Goal: Task Accomplishment & Management: Complete application form

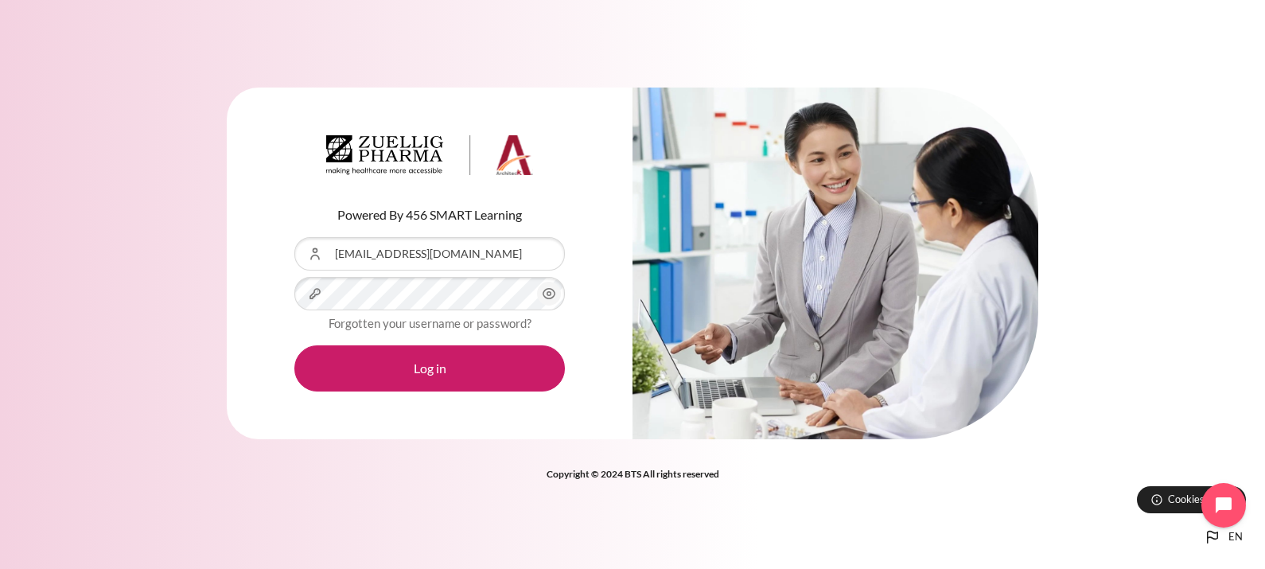
click at [550, 293] on circle "Content" at bounding box center [549, 294] width 4 height 4
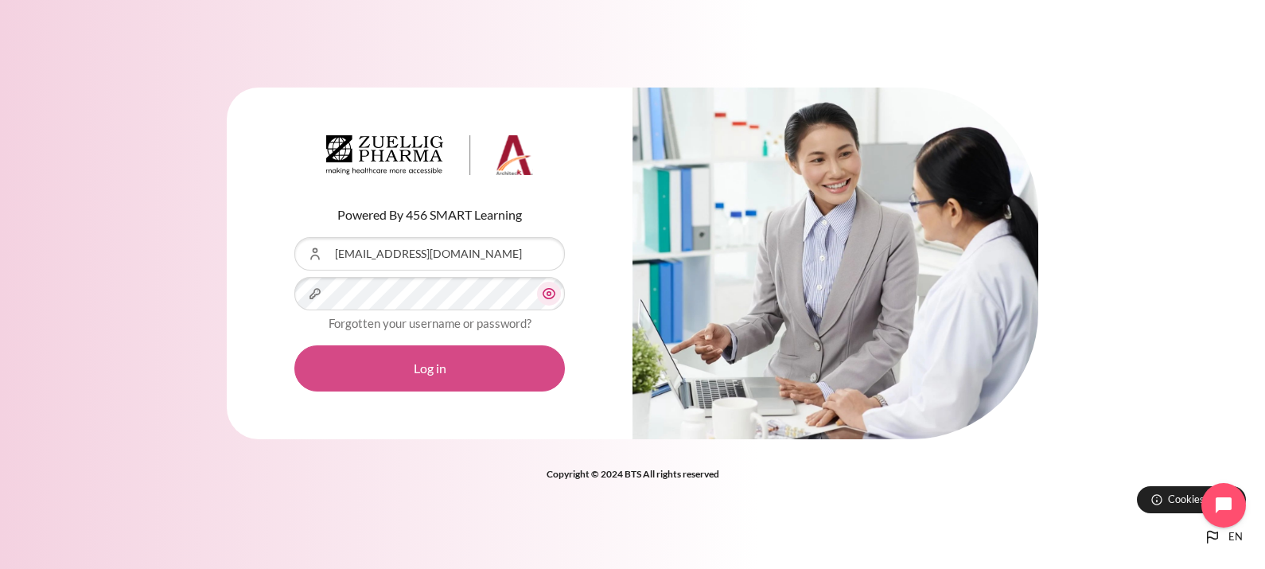
click at [438, 372] on button "Log in" at bounding box center [429, 368] width 271 height 46
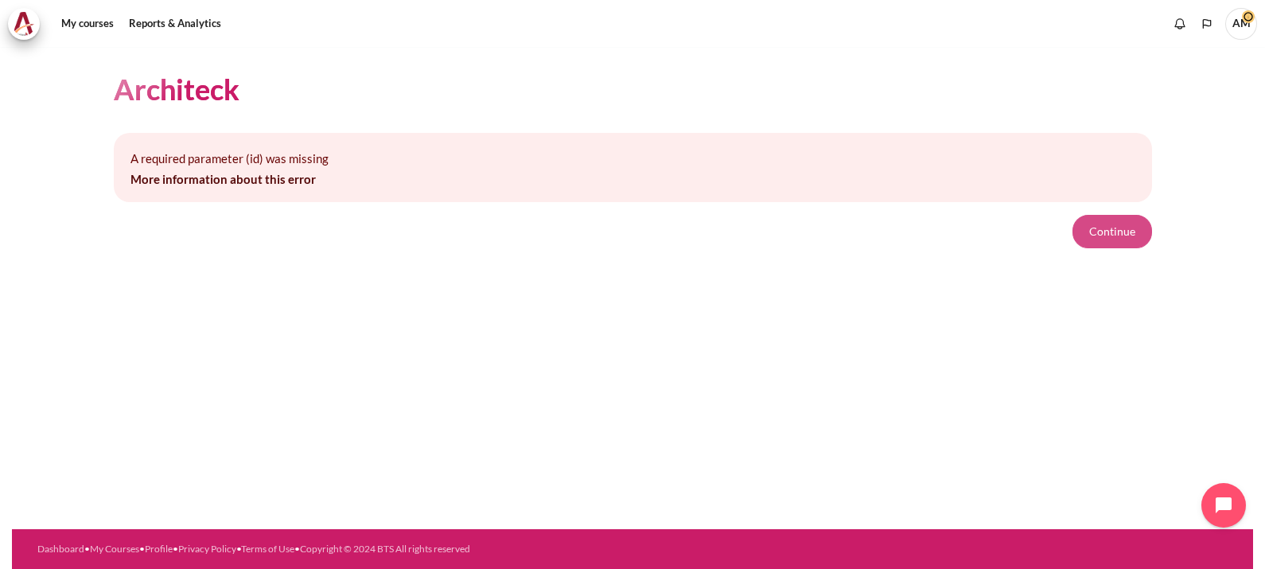
click at [1106, 227] on button "Continue" at bounding box center [1113, 231] width 80 height 33
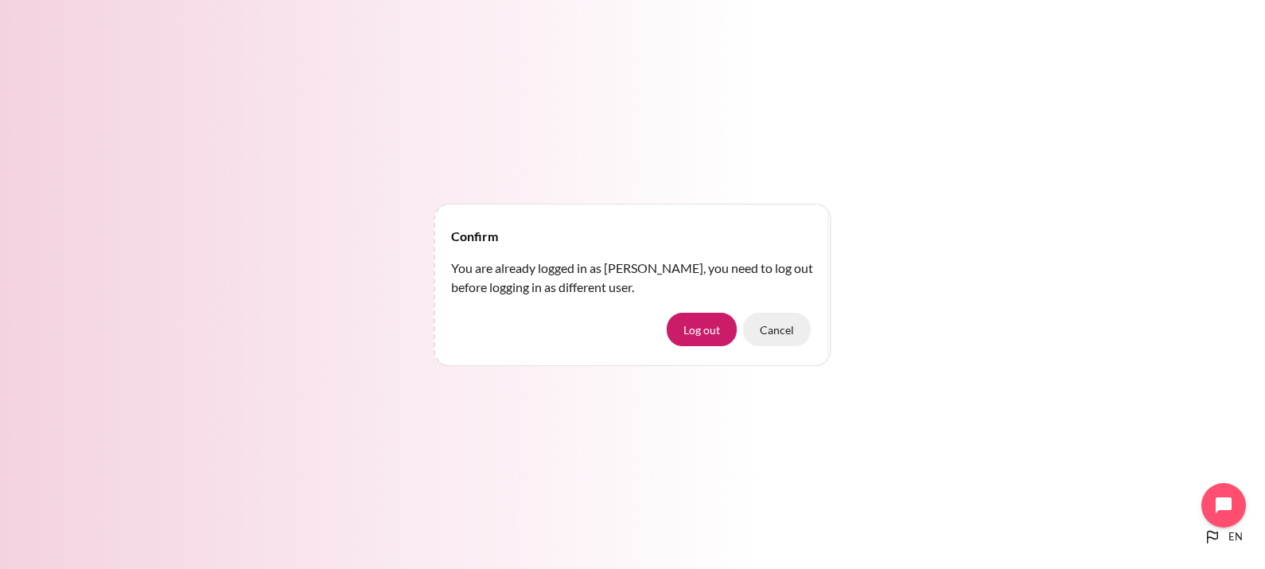
click at [795, 332] on button "Cancel" at bounding box center [777, 329] width 68 height 33
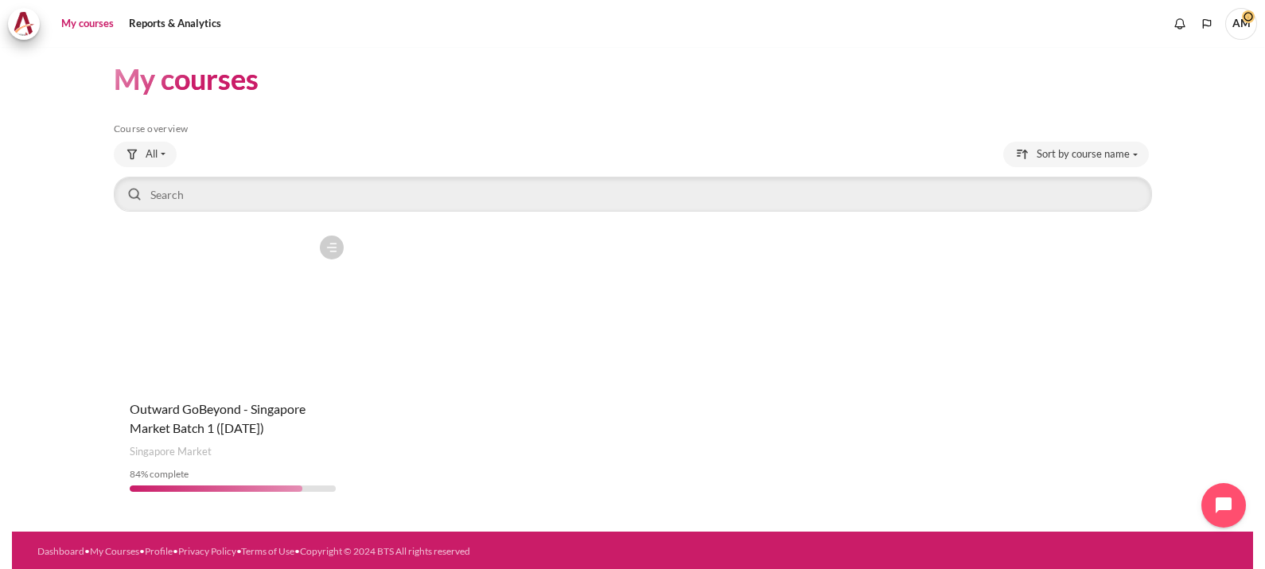
scroll to position [11, 0]
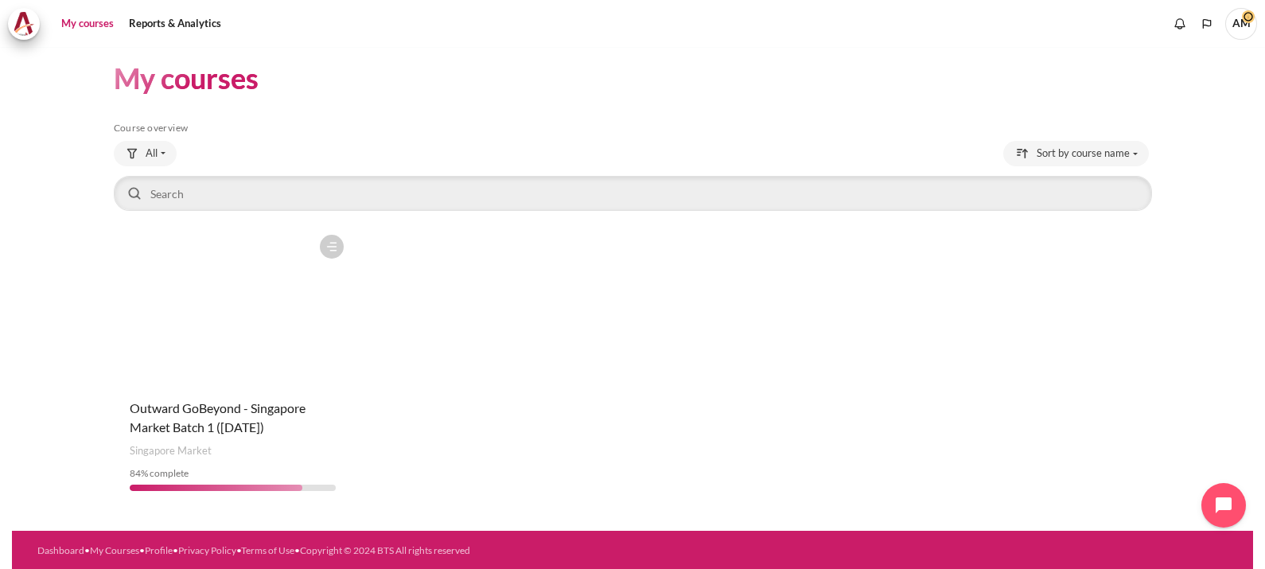
click at [267, 331] on figure "Content" at bounding box center [233, 306] width 238 height 159
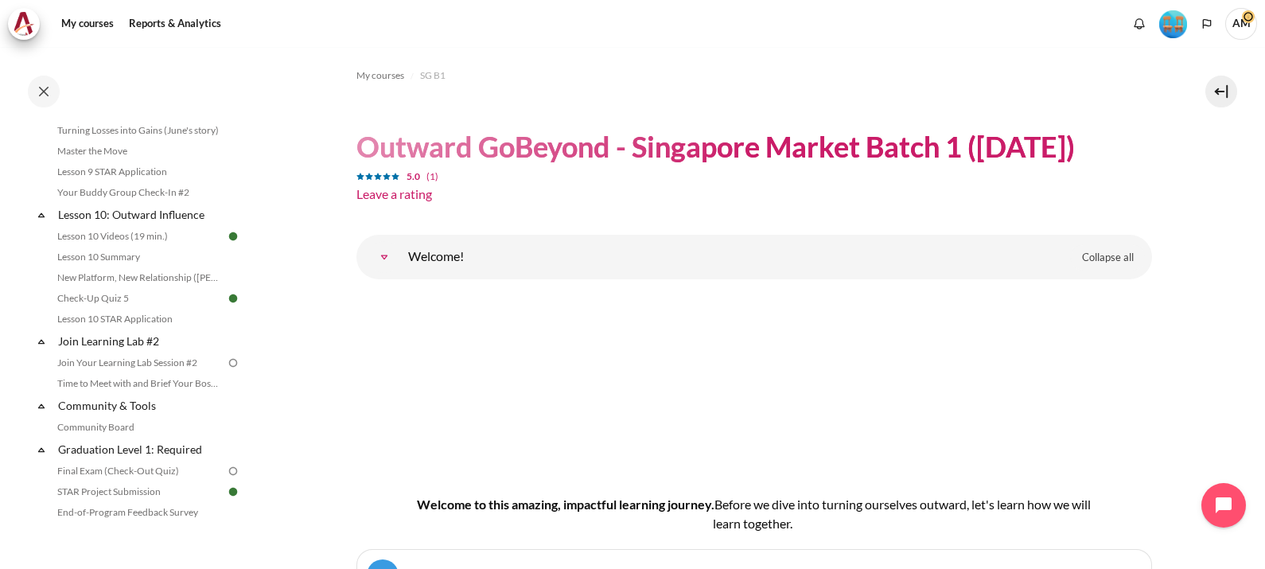
scroll to position [1400, 0]
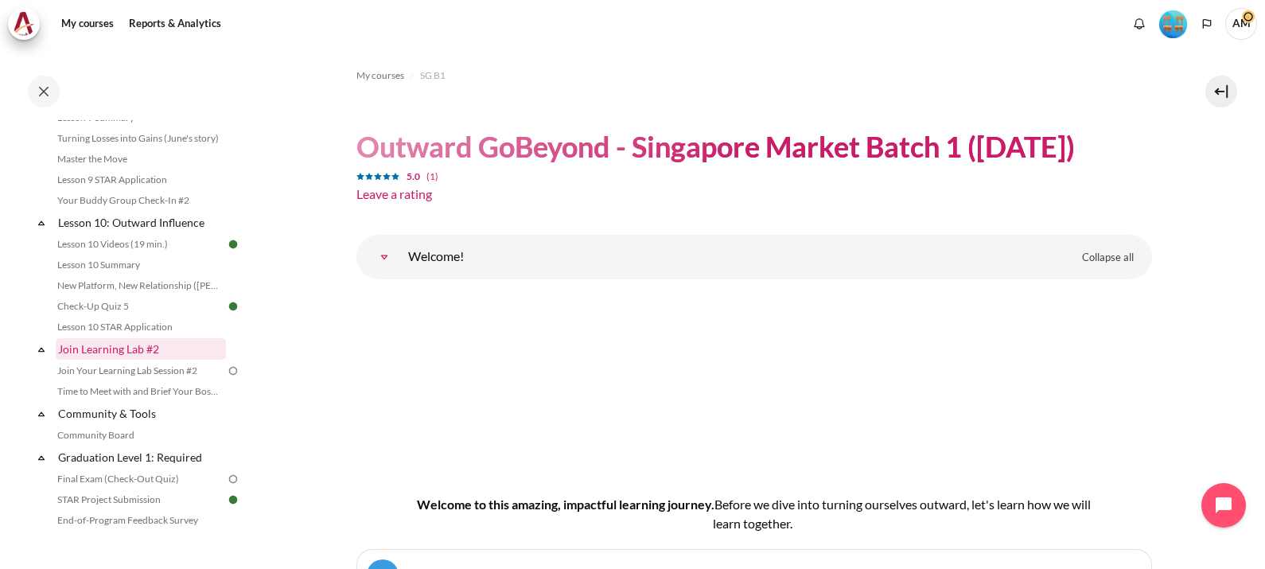
click at [189, 360] on link "Join Learning Lab #2" at bounding box center [141, 348] width 170 height 21
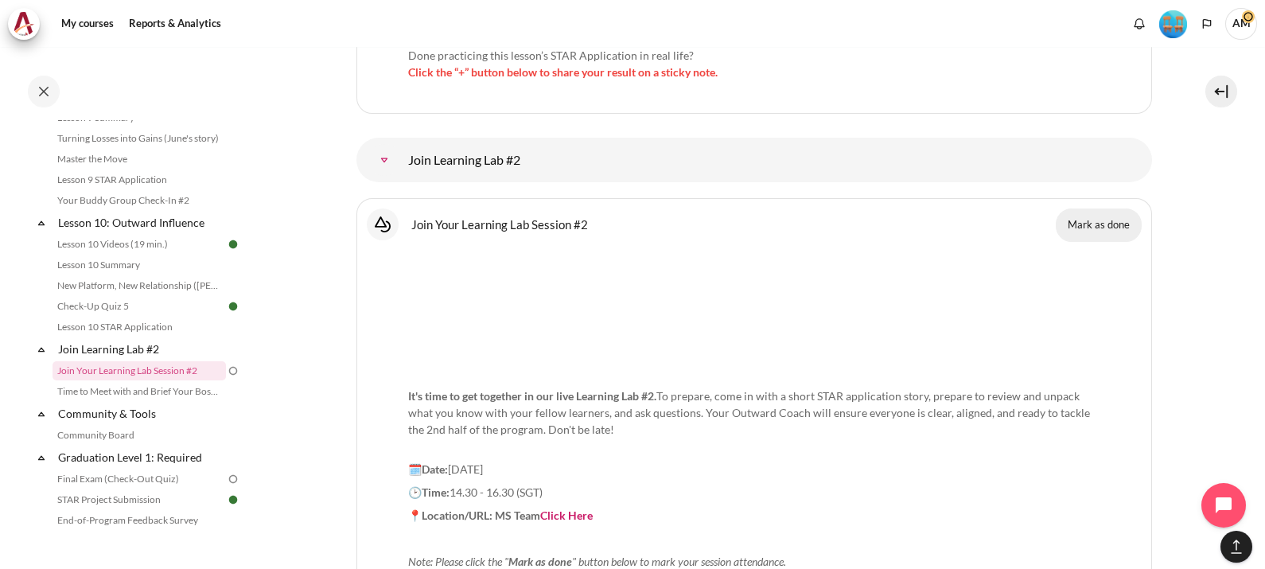
click at [1088, 208] on button "Mark as done" at bounding box center [1099, 224] width 86 height 33
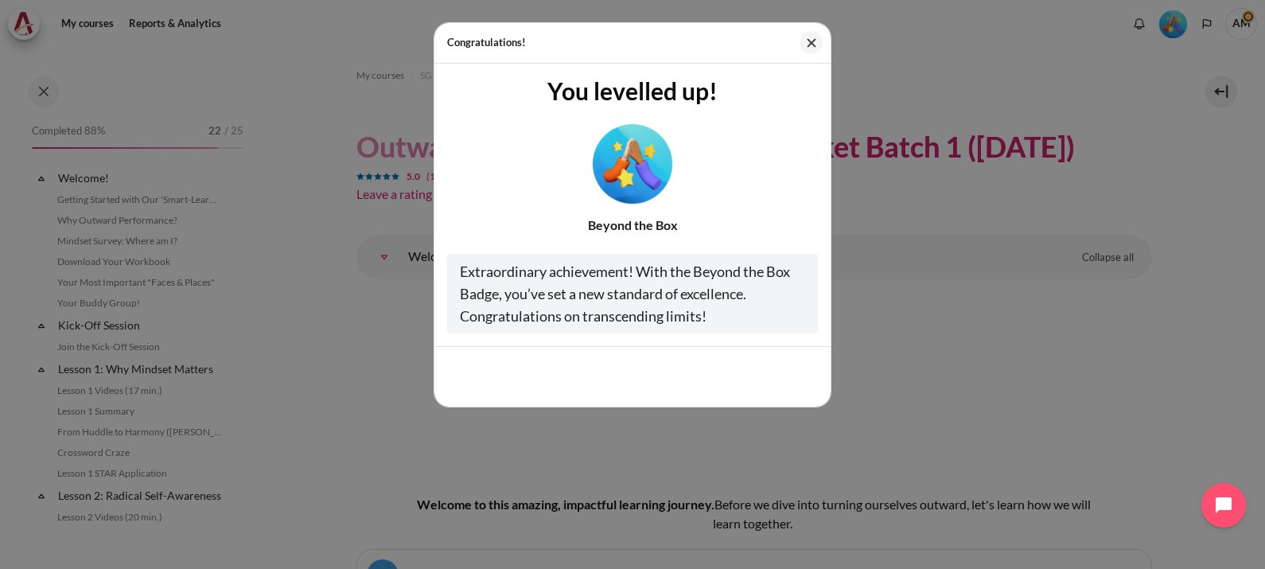
scroll to position [1584, 0]
drag, startPoint x: 812, startPoint y: 41, endPoint x: 987, endPoint y: 27, distance: 176.4
click at [987, 27] on div "Congratulations! You levelled up! Beyond the Box Extraordinary achievement! Wit…" at bounding box center [632, 284] width 1265 height 569
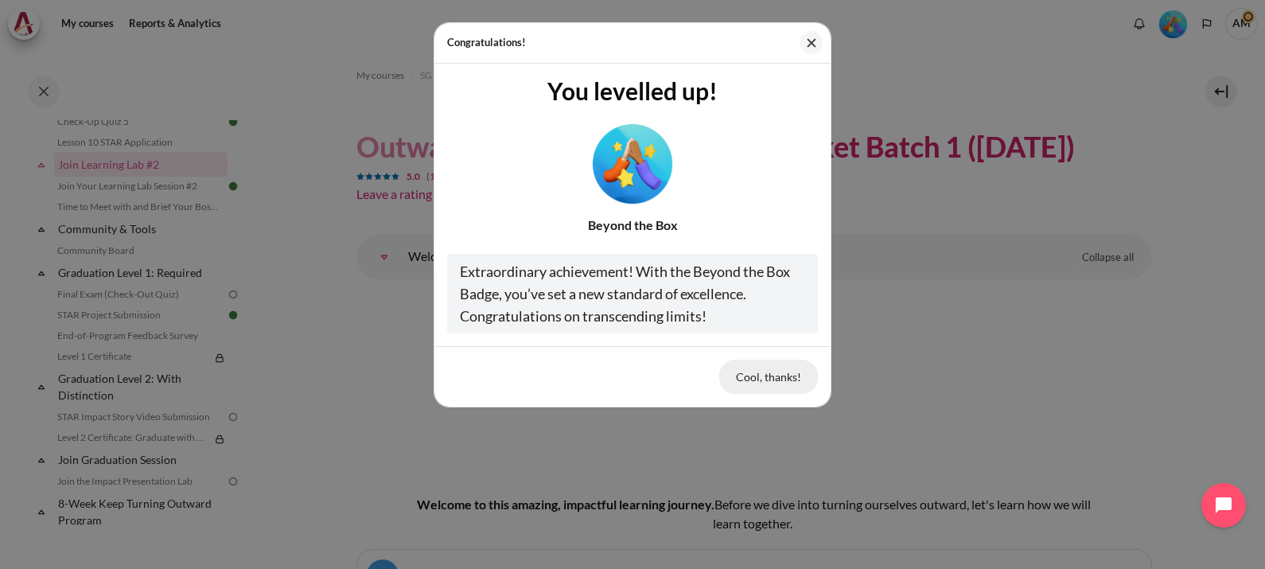
click at [761, 382] on button "Cool, thanks!" at bounding box center [768, 376] width 99 height 33
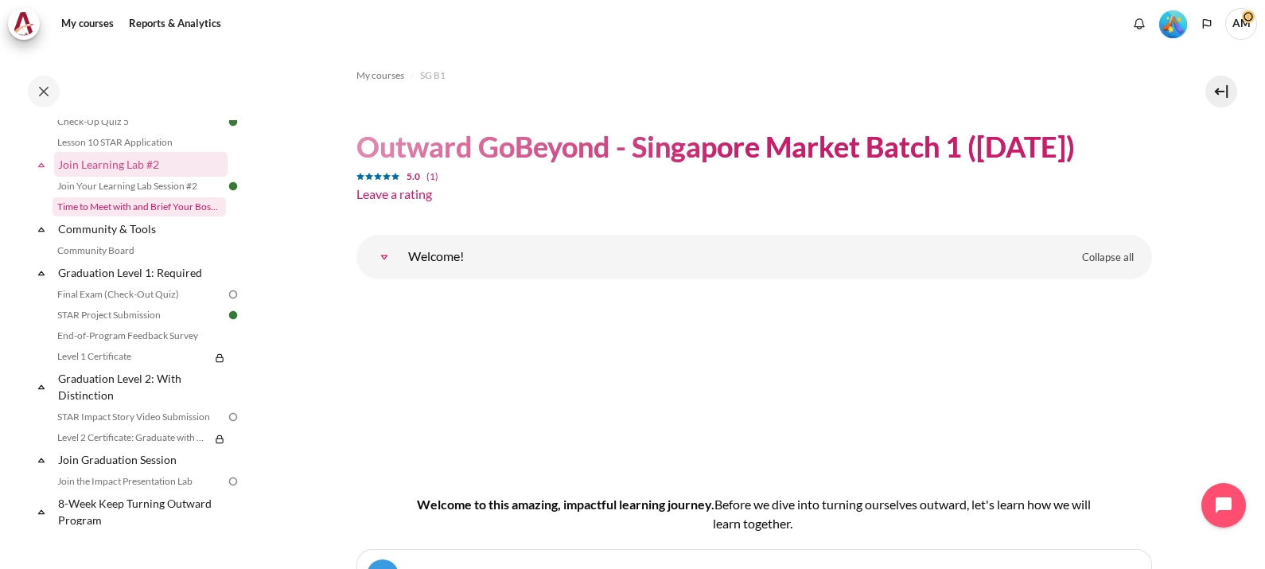
click at [143, 216] on link "Time to Meet with and Brief Your Boss #2" at bounding box center [139, 206] width 173 height 19
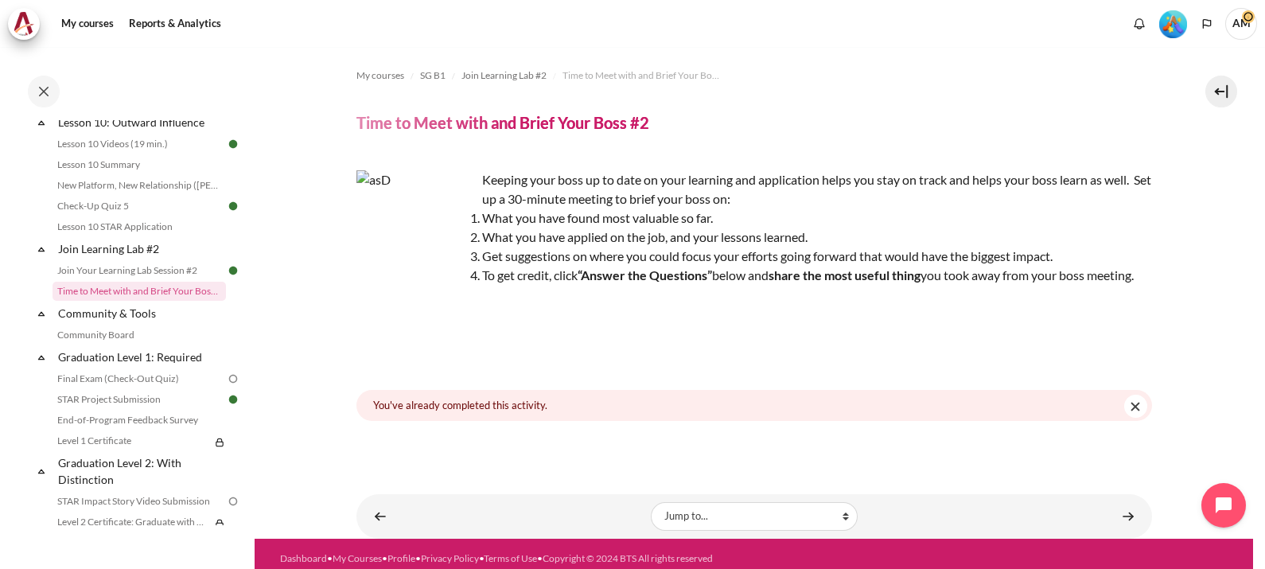
scroll to position [28, 0]
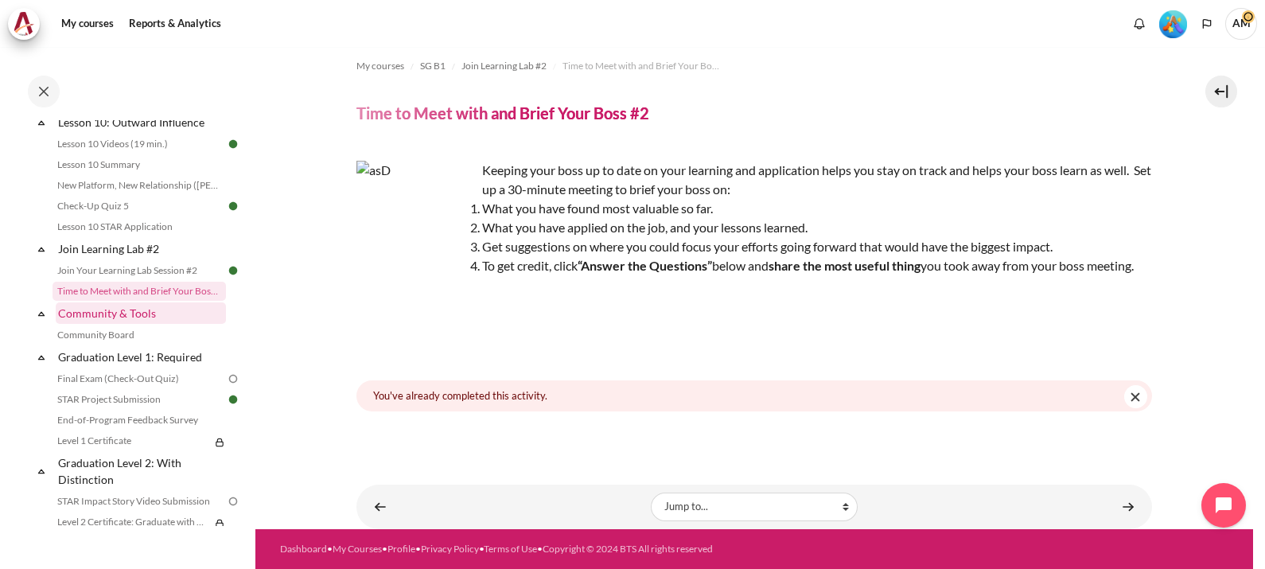
click at [167, 324] on link "Community & Tools" at bounding box center [141, 312] width 170 height 21
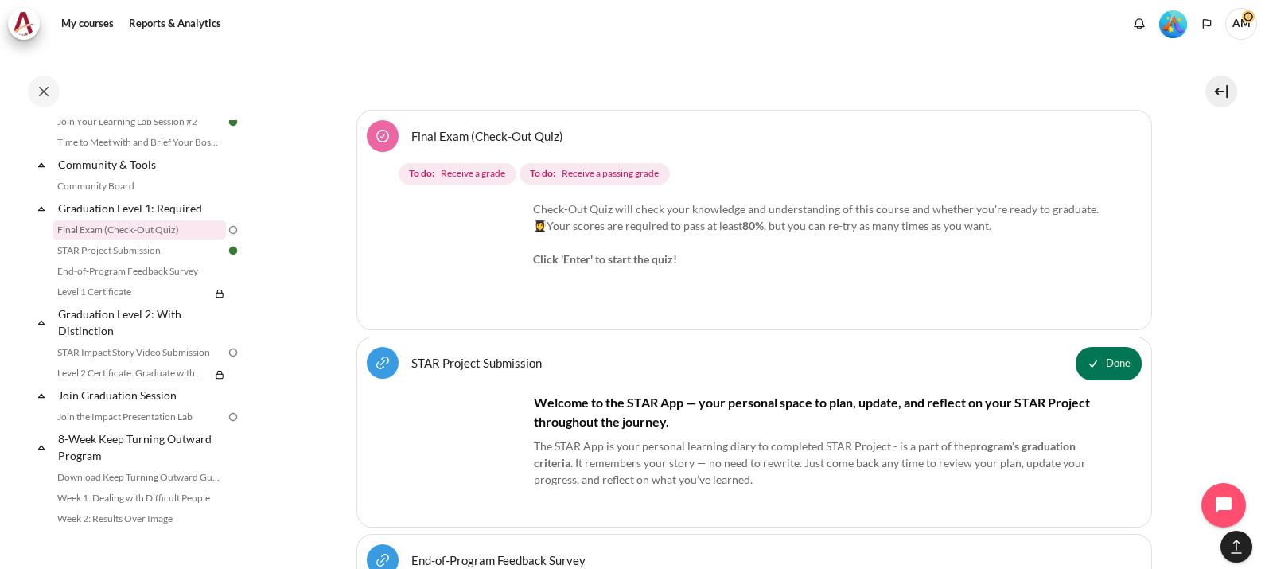
scroll to position [19511, 0]
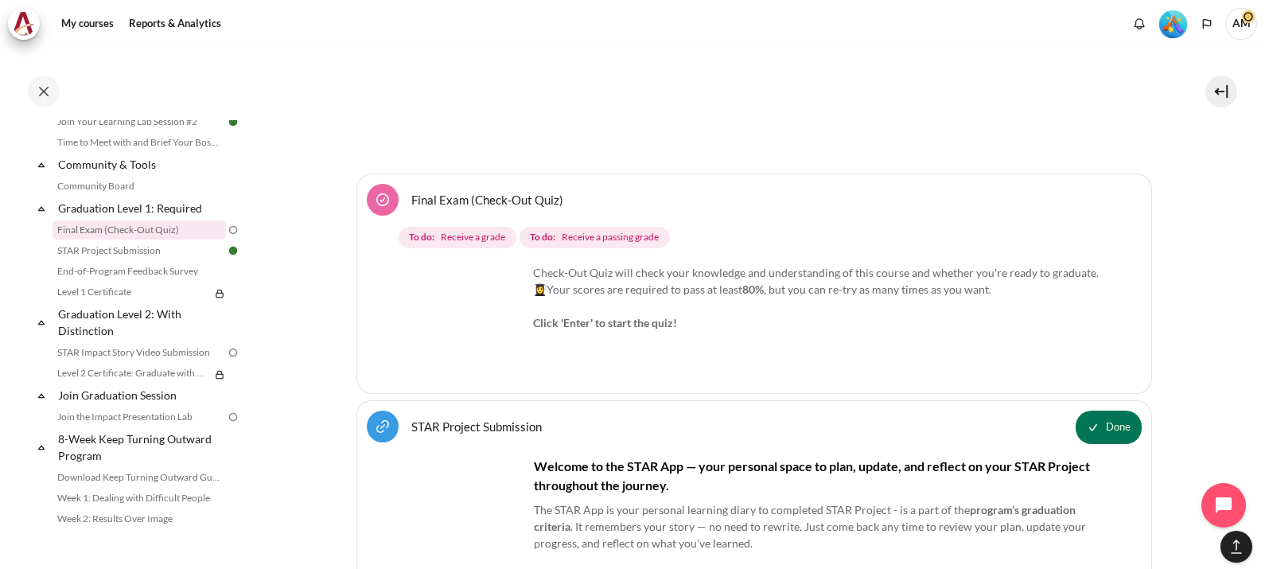
click at [469, 264] on img "Content" at bounding box center [467, 323] width 119 height 119
click at [98, 239] on link "Final Exam (Check-Out Quiz)" at bounding box center [139, 229] width 173 height 19
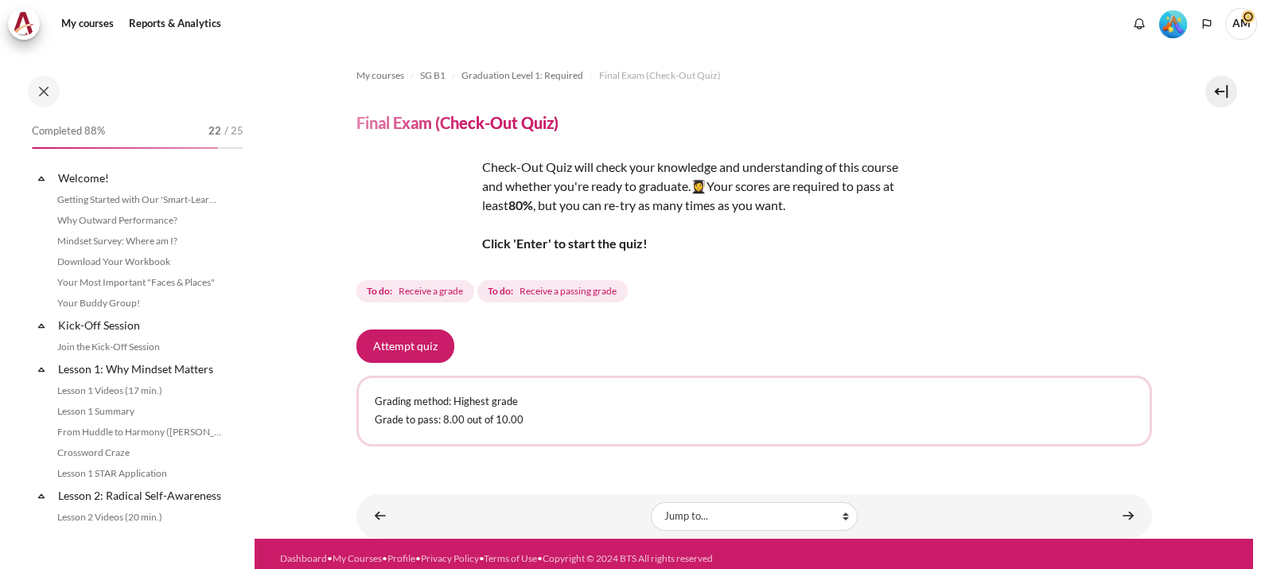
scroll to position [1587, 0]
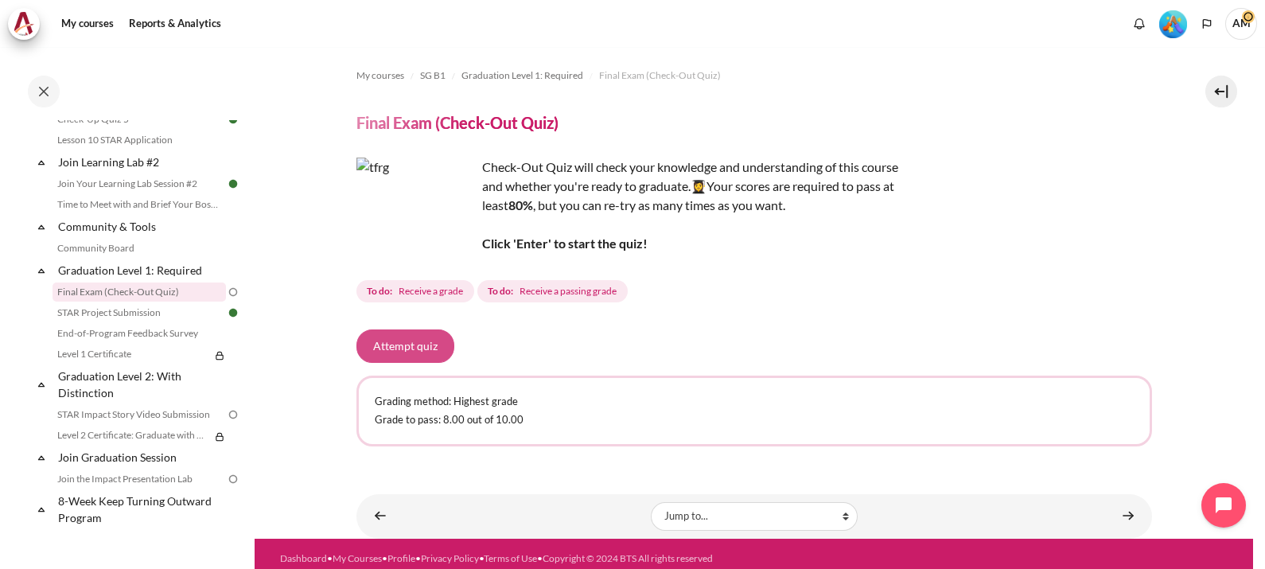
click at [406, 343] on button "Attempt quiz" at bounding box center [405, 345] width 98 height 33
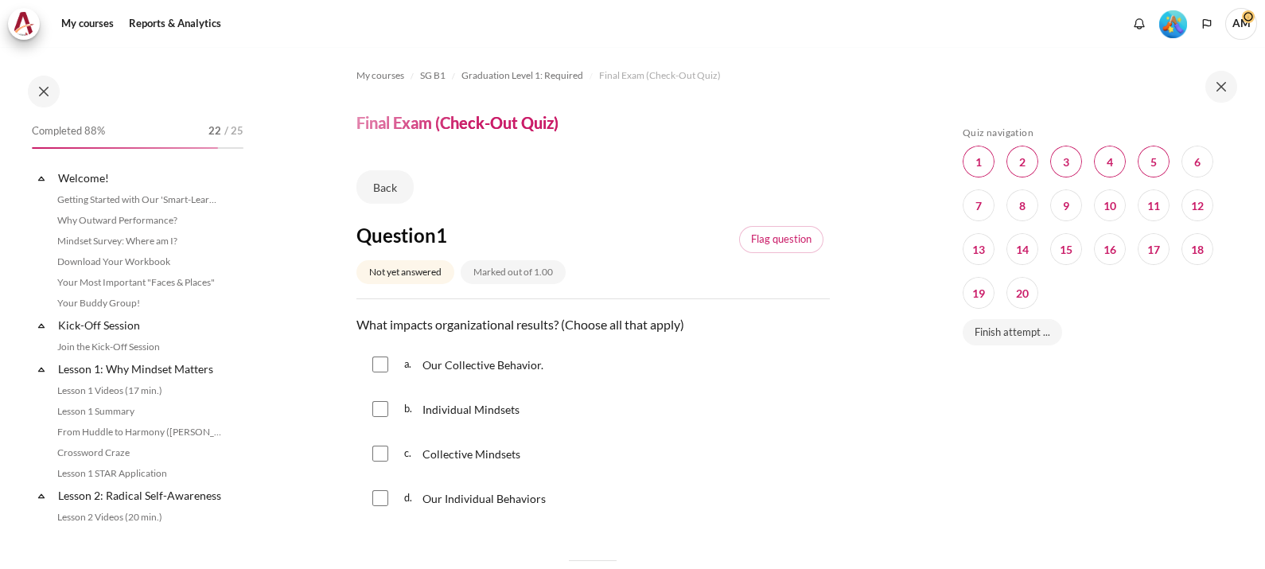
scroll to position [1587, 0]
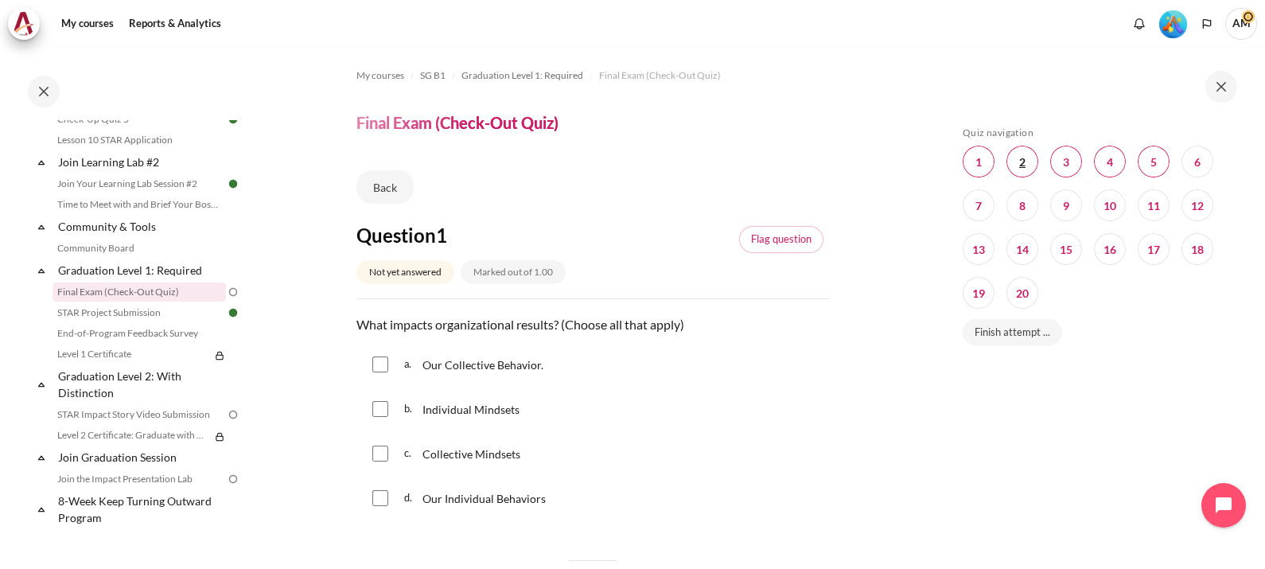
click at [1027, 165] on span "Blocks" at bounding box center [1022, 162] width 32 height 32
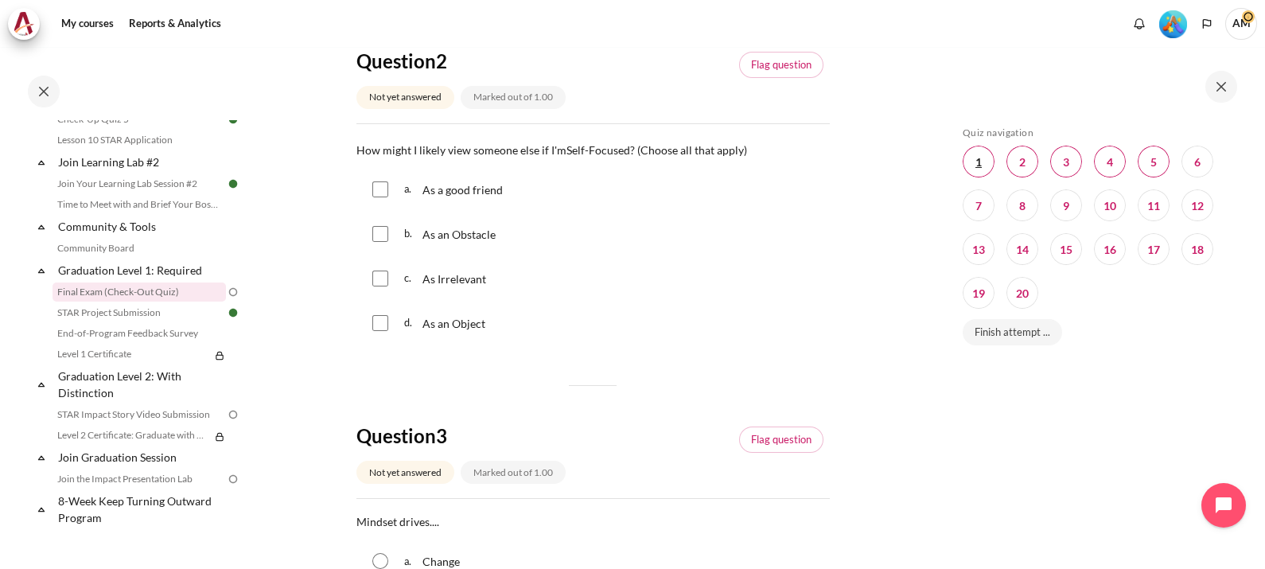
click at [982, 159] on span "Blocks" at bounding box center [979, 162] width 32 height 32
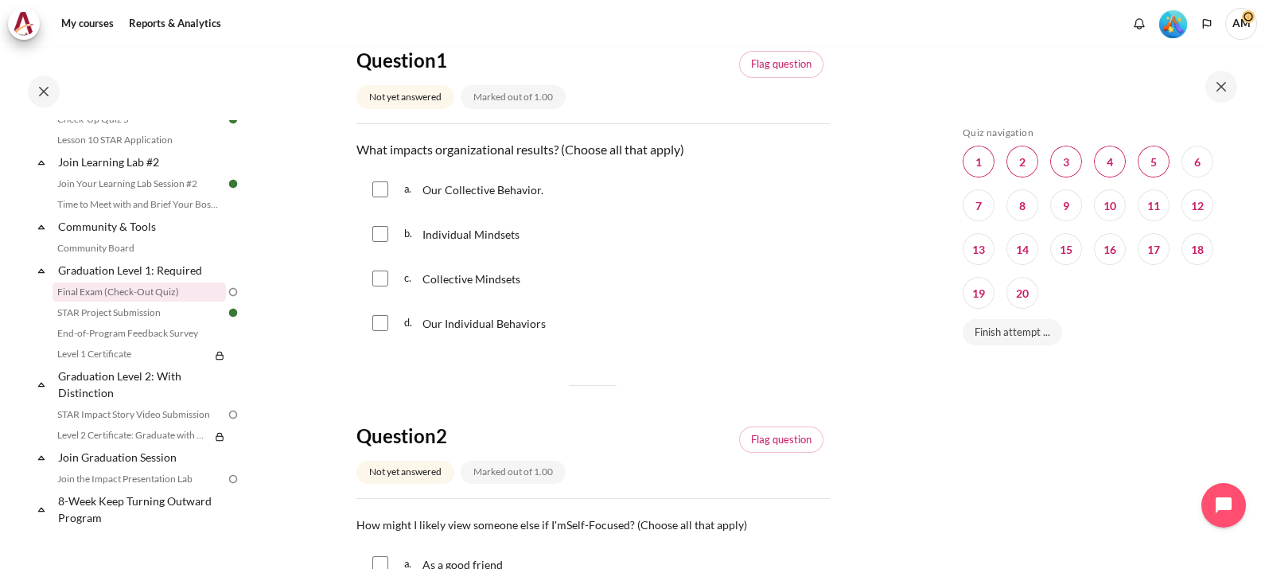
click at [383, 276] on input "Content" at bounding box center [380, 279] width 16 height 16
checkbox input "true"
click at [377, 190] on input "Content" at bounding box center [380, 189] width 16 height 16
checkbox input "true"
click at [387, 238] on div "b. Individual Mindsets" at bounding box center [592, 233] width 473 height 41
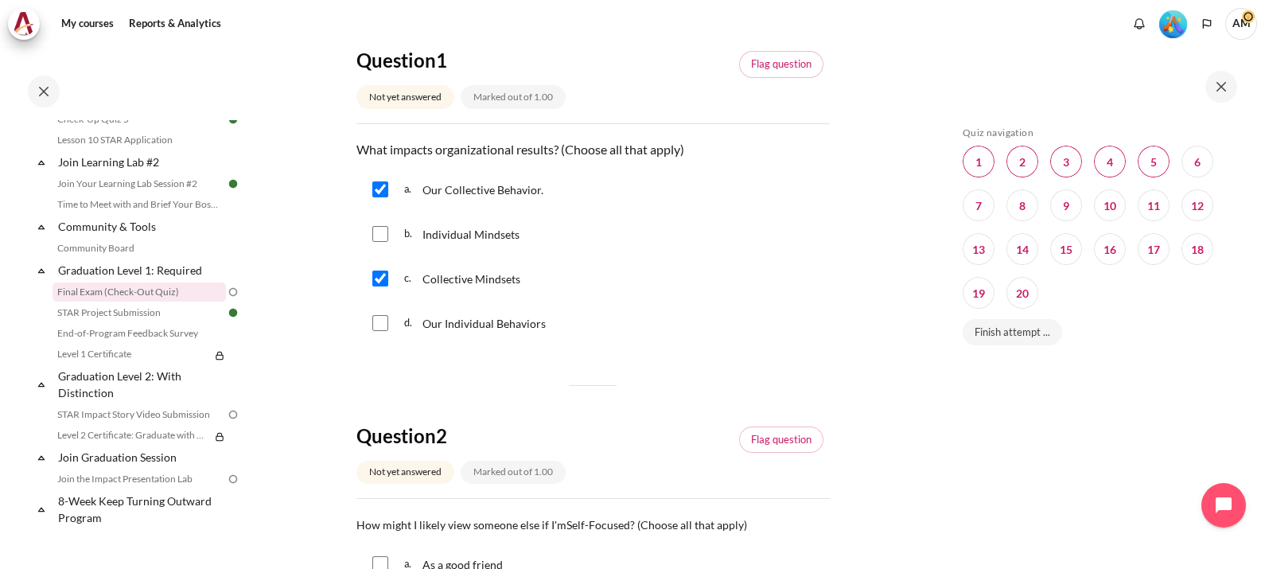
click at [379, 231] on input "Content" at bounding box center [380, 234] width 16 height 16
checkbox input "true"
click at [379, 320] on input "Content" at bounding box center [380, 323] width 16 height 16
checkbox input "true"
click at [1019, 161] on span "Blocks" at bounding box center [1022, 162] width 32 height 32
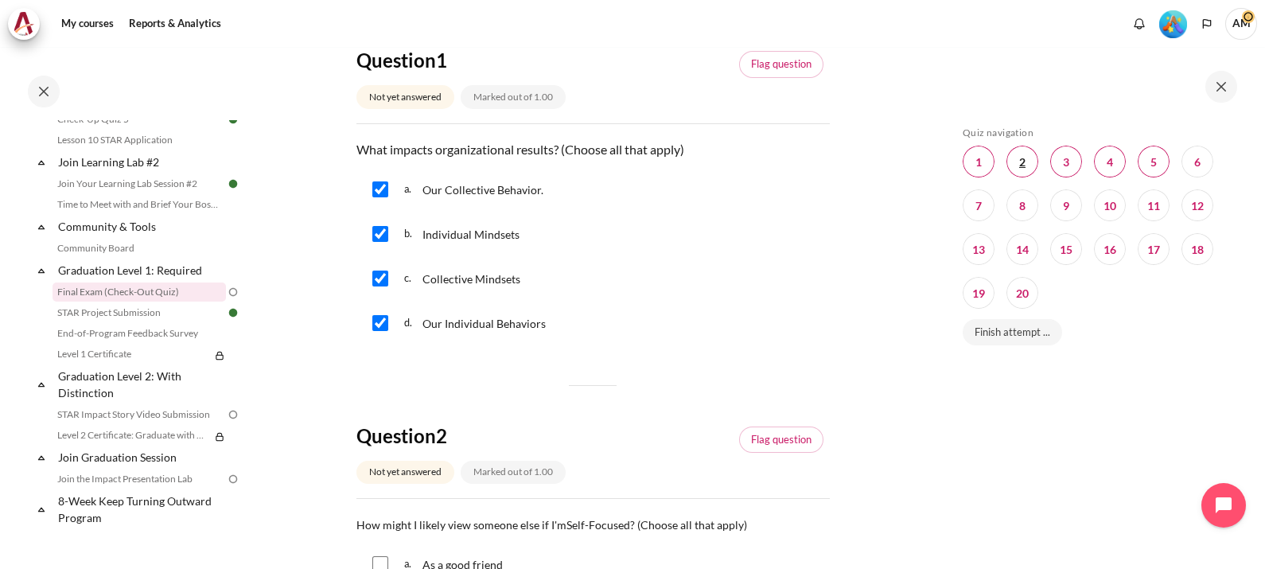
scroll to position [550, 0]
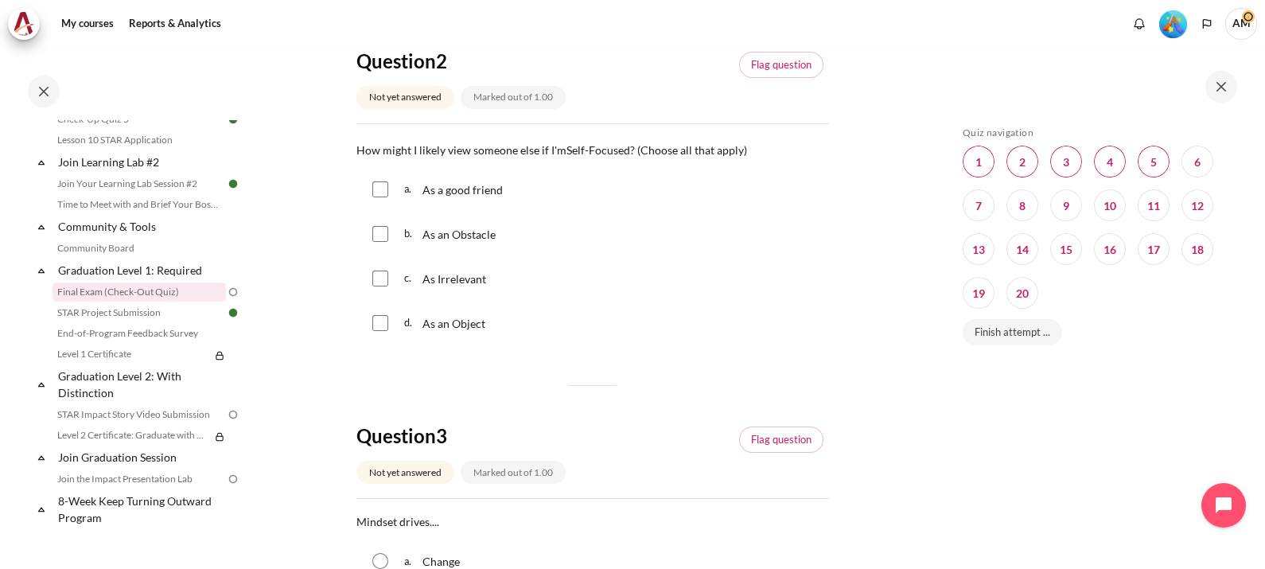
click at [375, 322] on input "Content" at bounding box center [380, 323] width 16 height 16
checkbox input "true"
click at [380, 238] on input "Content" at bounding box center [380, 234] width 16 height 16
checkbox input "true"
click at [380, 274] on input "Content" at bounding box center [380, 279] width 16 height 16
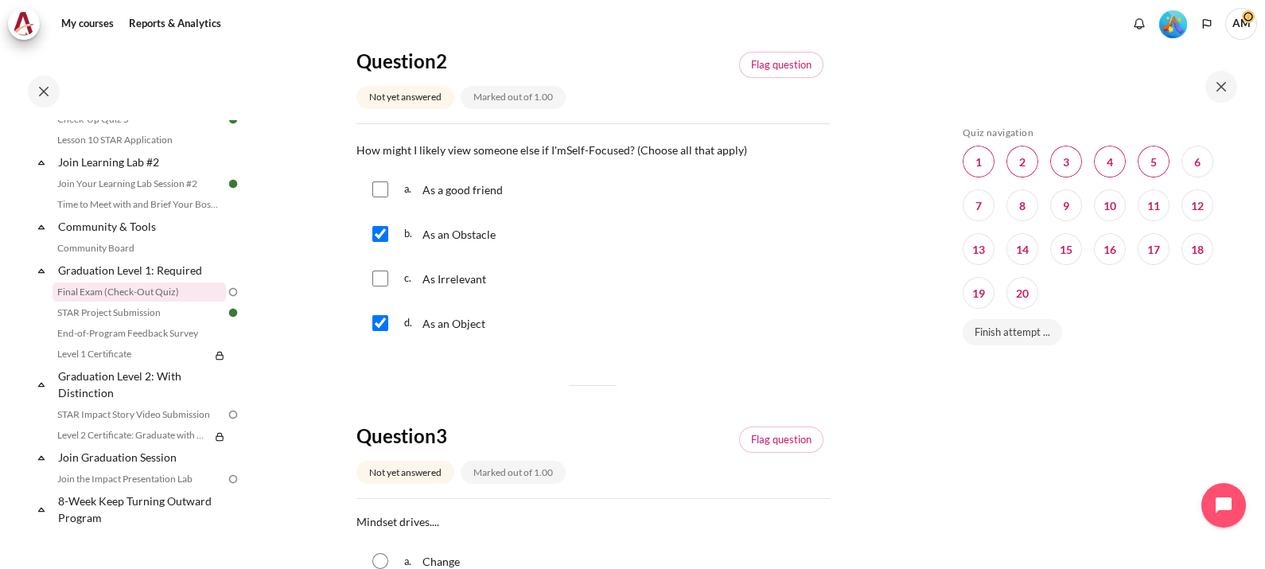
checkbox input "true"
click at [987, 172] on span "Blocks" at bounding box center [979, 162] width 32 height 32
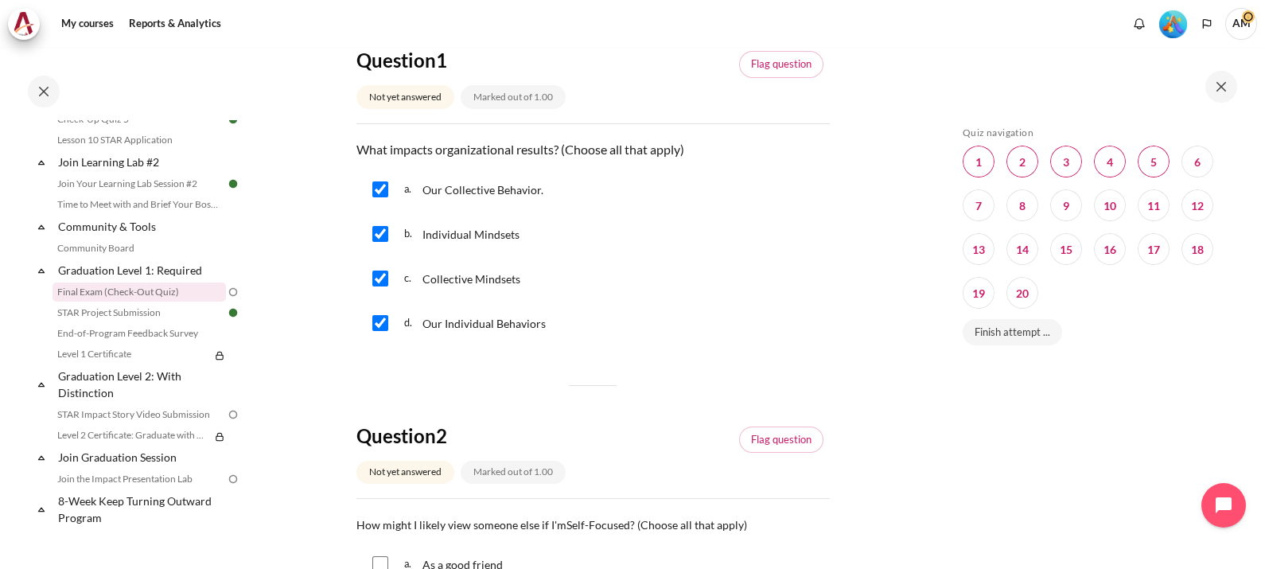
click at [380, 232] on input "Content" at bounding box center [380, 234] width 16 height 16
checkbox input "false"
click at [378, 321] on input "Content" at bounding box center [380, 323] width 16 height 16
checkbox input "false"
click at [1014, 162] on span "Blocks" at bounding box center [1022, 162] width 32 height 32
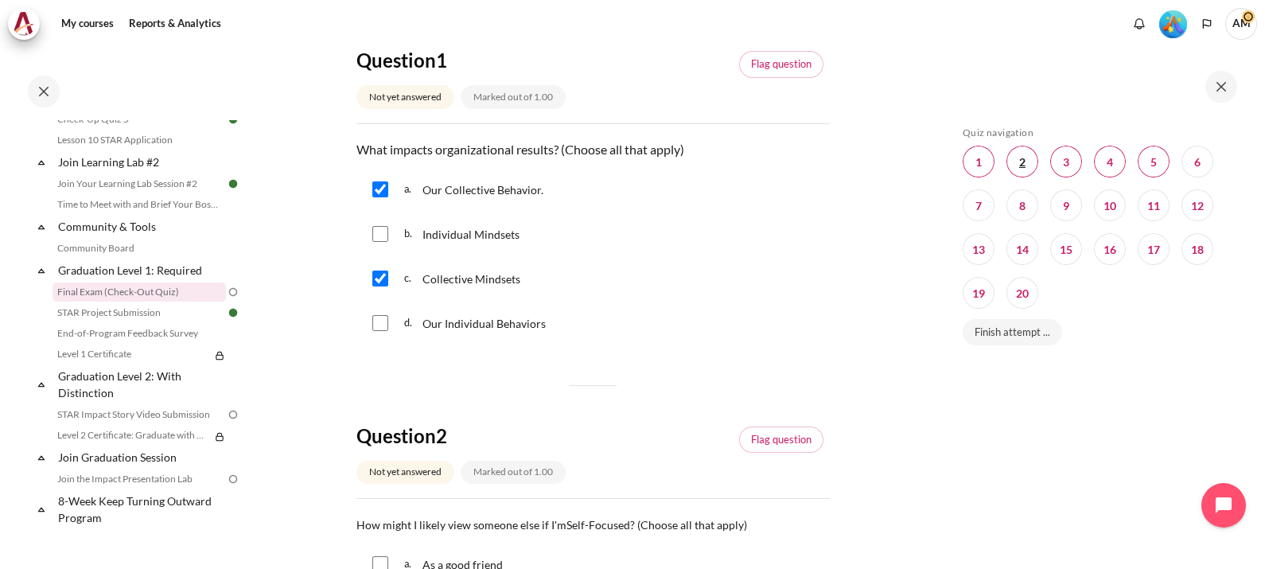
scroll to position [550, 0]
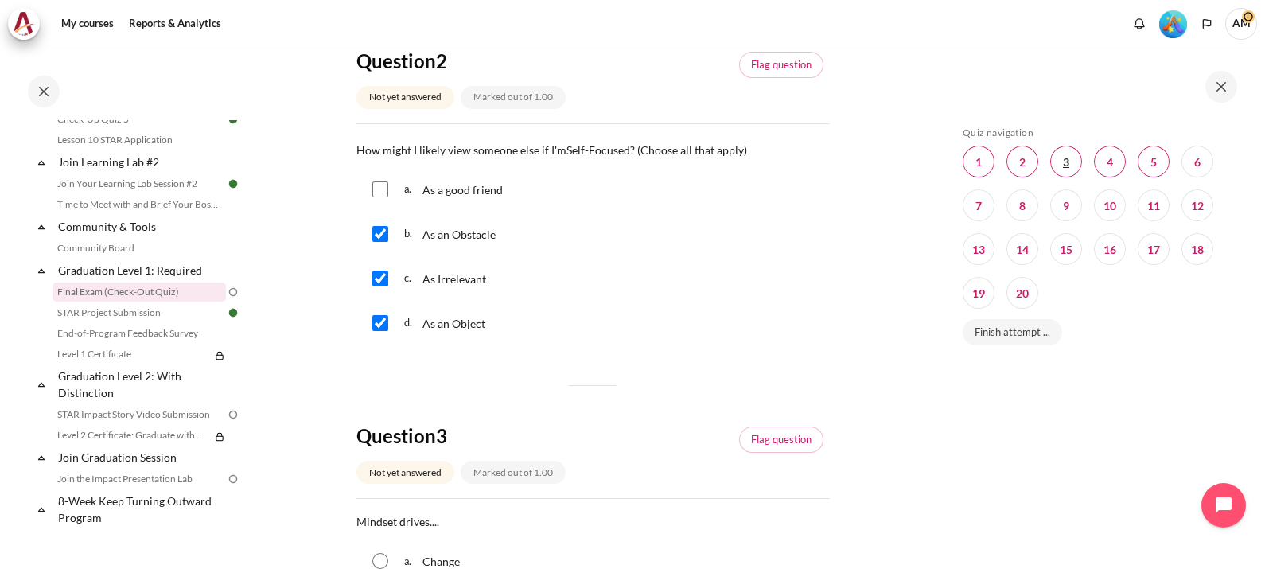
click at [1066, 168] on span "Blocks" at bounding box center [1066, 162] width 32 height 32
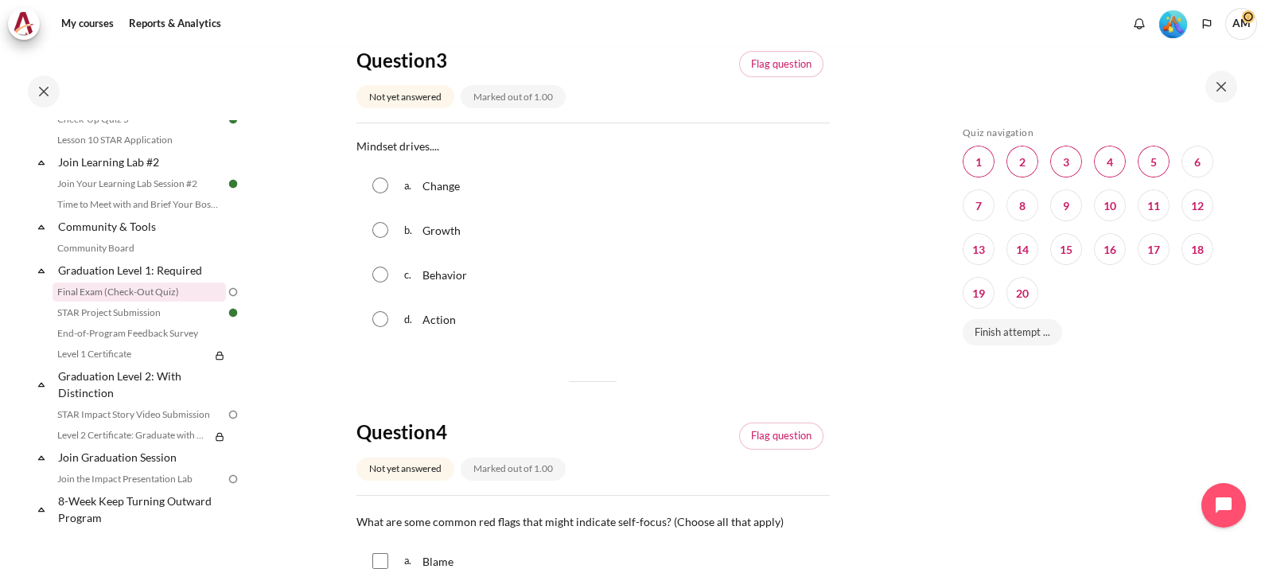
click at [380, 187] on input "Content" at bounding box center [380, 185] width 16 height 16
radio input "true"
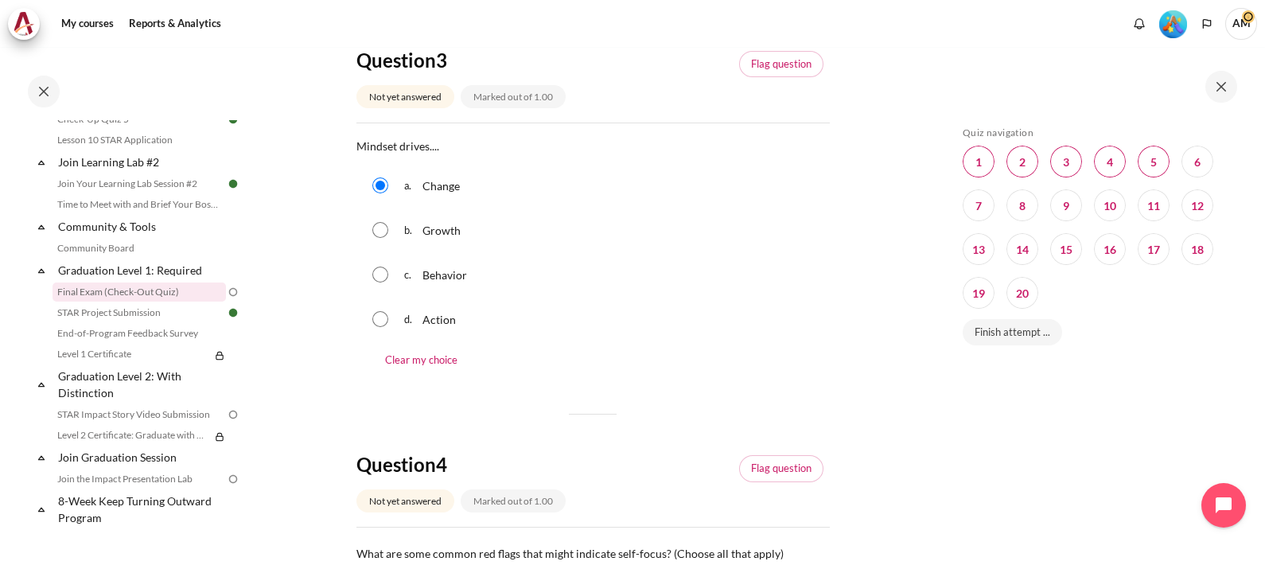
click at [383, 232] on input "Content" at bounding box center [380, 230] width 16 height 16
radio input "true"
click at [379, 184] on input "Content" at bounding box center [380, 185] width 16 height 16
radio input "true"
click at [1110, 166] on span "Blocks" at bounding box center [1110, 162] width 32 height 32
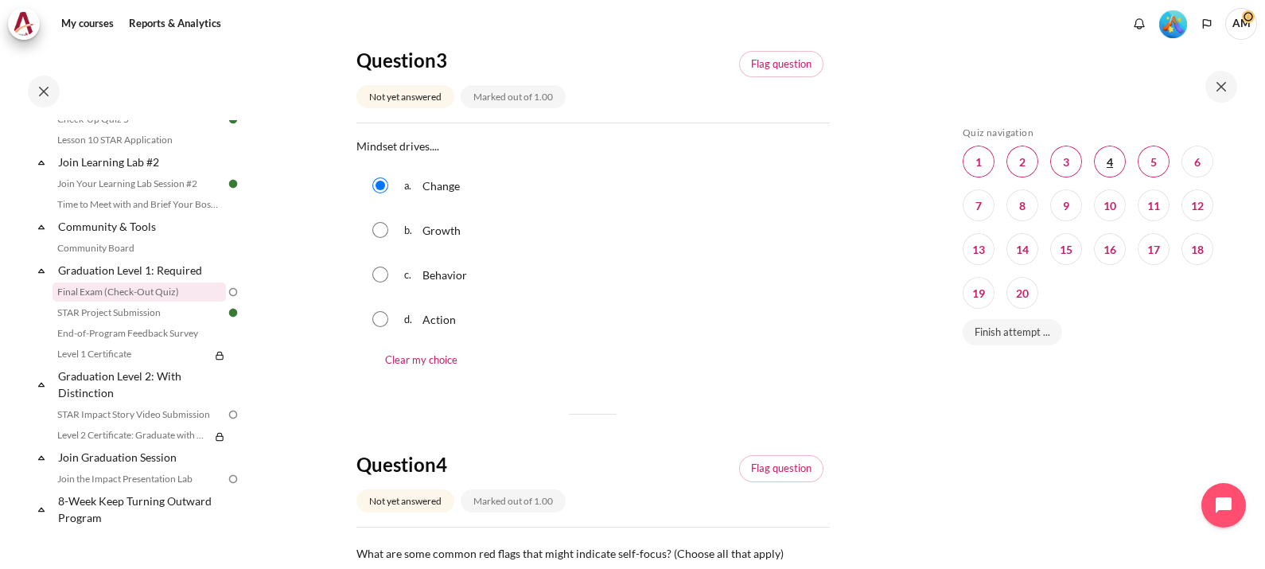
scroll to position [1329, 0]
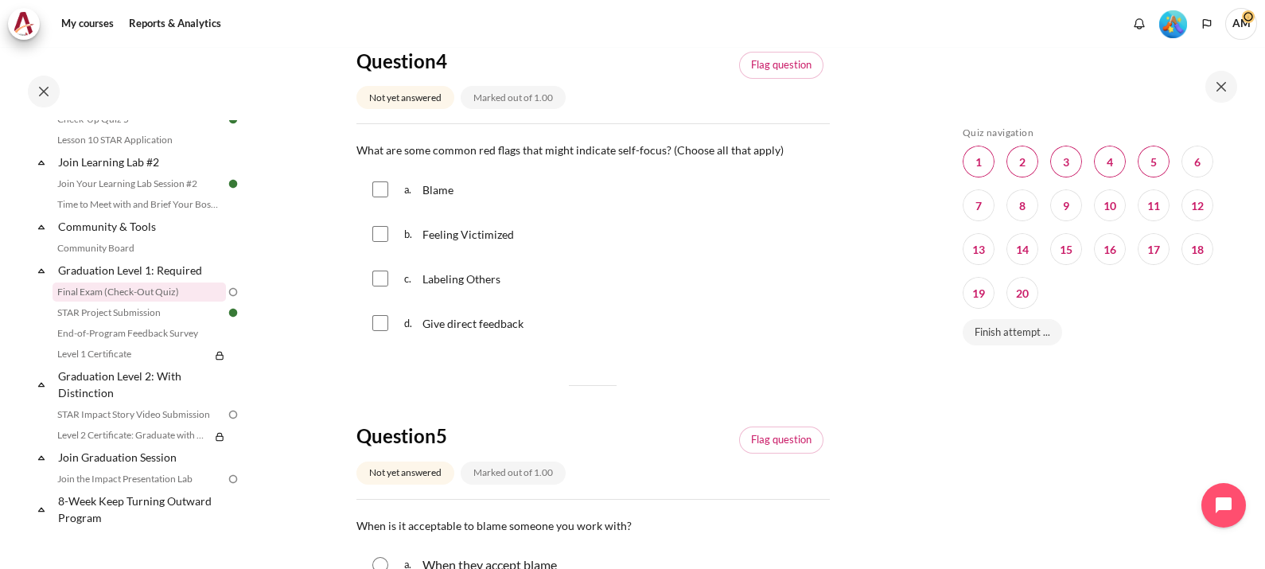
click at [383, 191] on input "Content" at bounding box center [380, 189] width 16 height 16
checkbox input "true"
click at [382, 232] on input "Content" at bounding box center [380, 234] width 16 height 16
checkbox input "true"
click at [383, 274] on input "Content" at bounding box center [380, 279] width 16 height 16
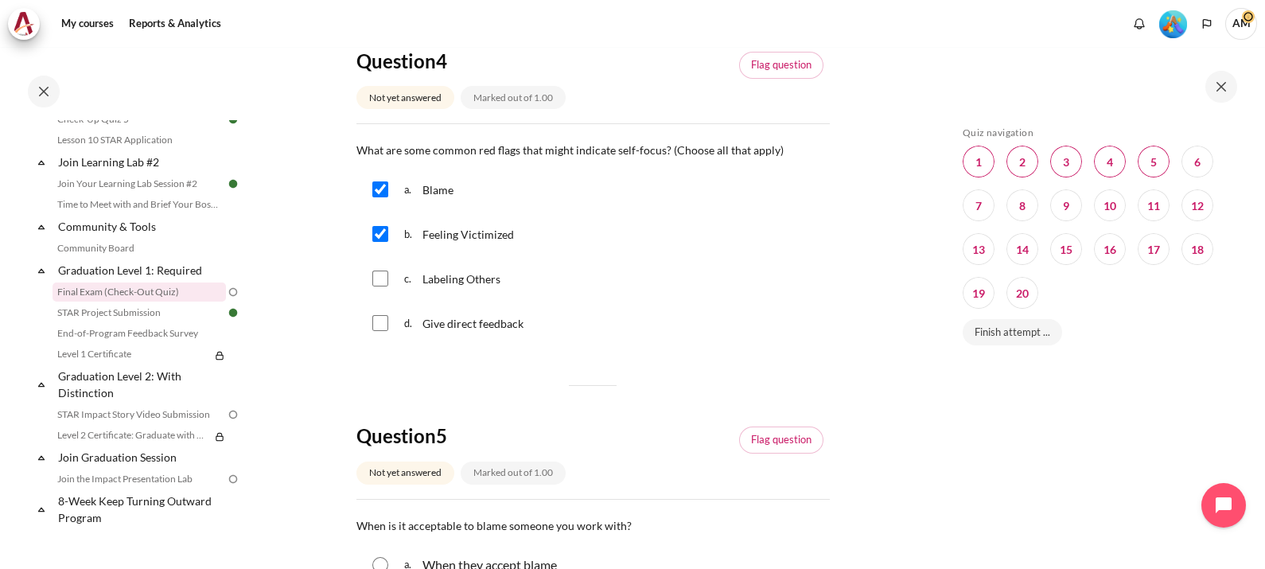
checkbox input "true"
click at [1147, 161] on span "Blocks" at bounding box center [1154, 162] width 32 height 32
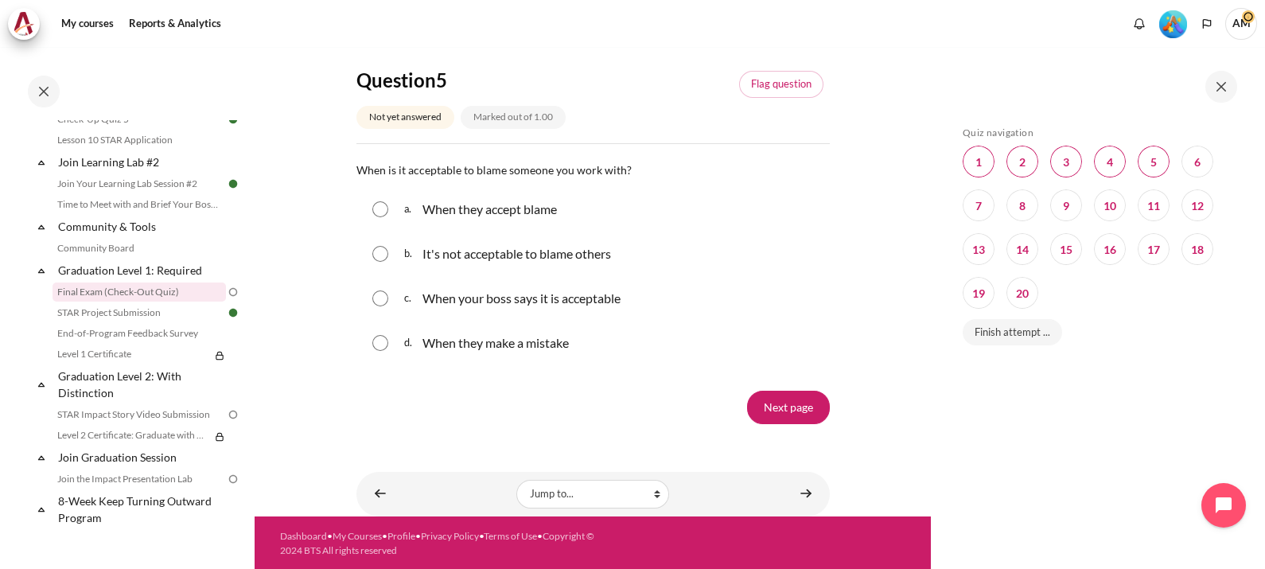
click at [378, 255] on input "Content" at bounding box center [380, 254] width 16 height 16
radio input "true"
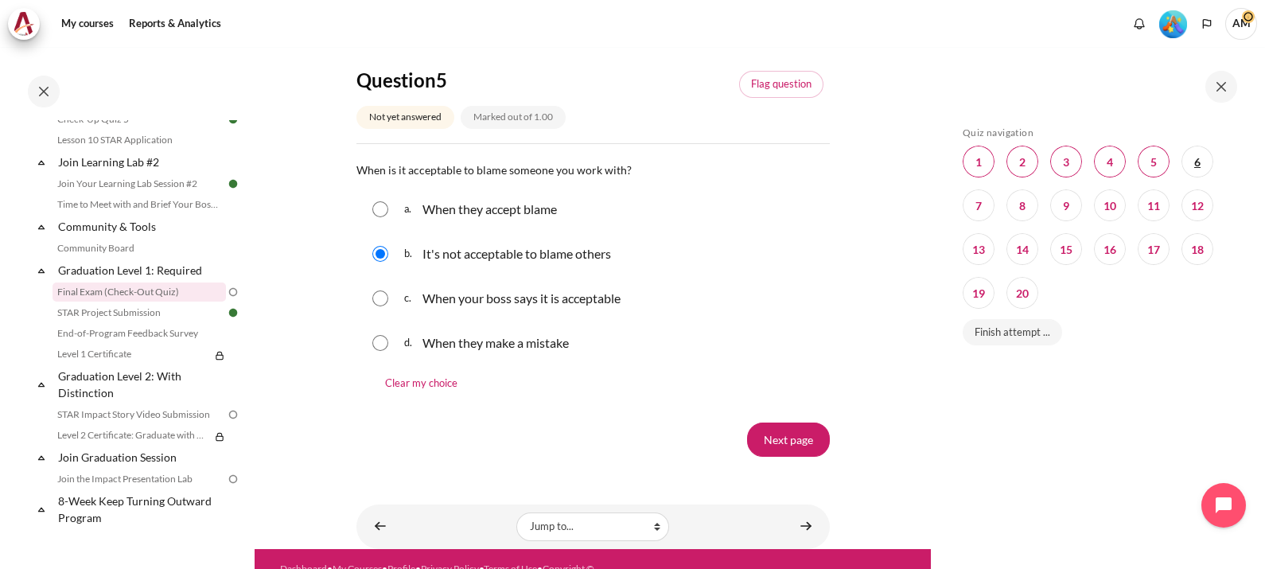
click at [1187, 162] on span "Blocks" at bounding box center [1198, 162] width 32 height 32
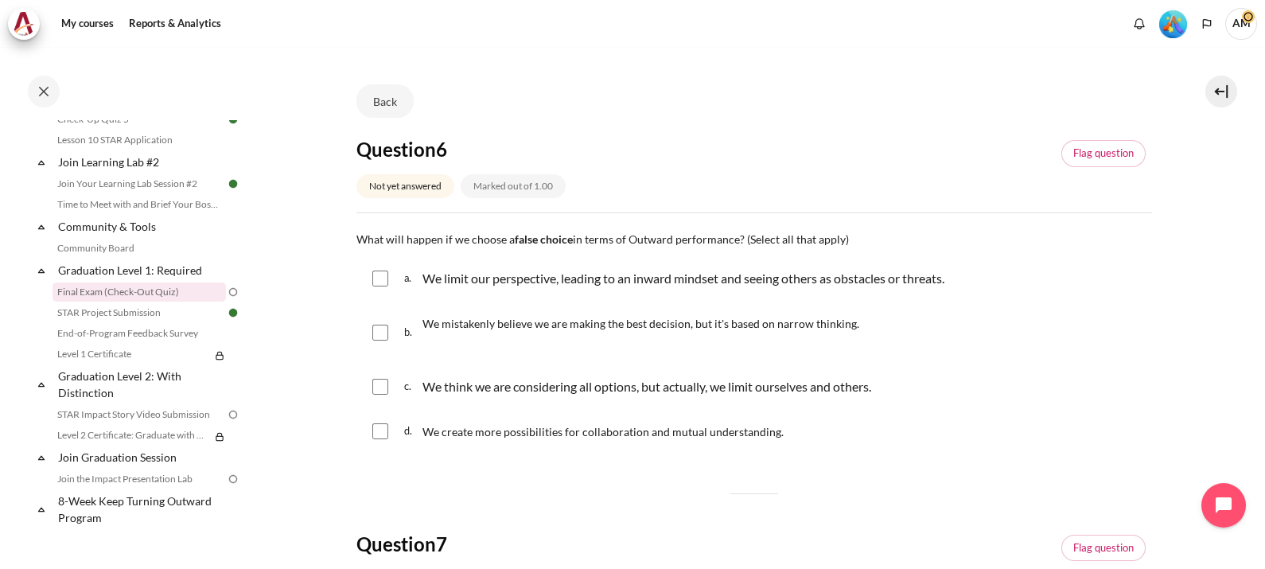
scroll to position [117, 0]
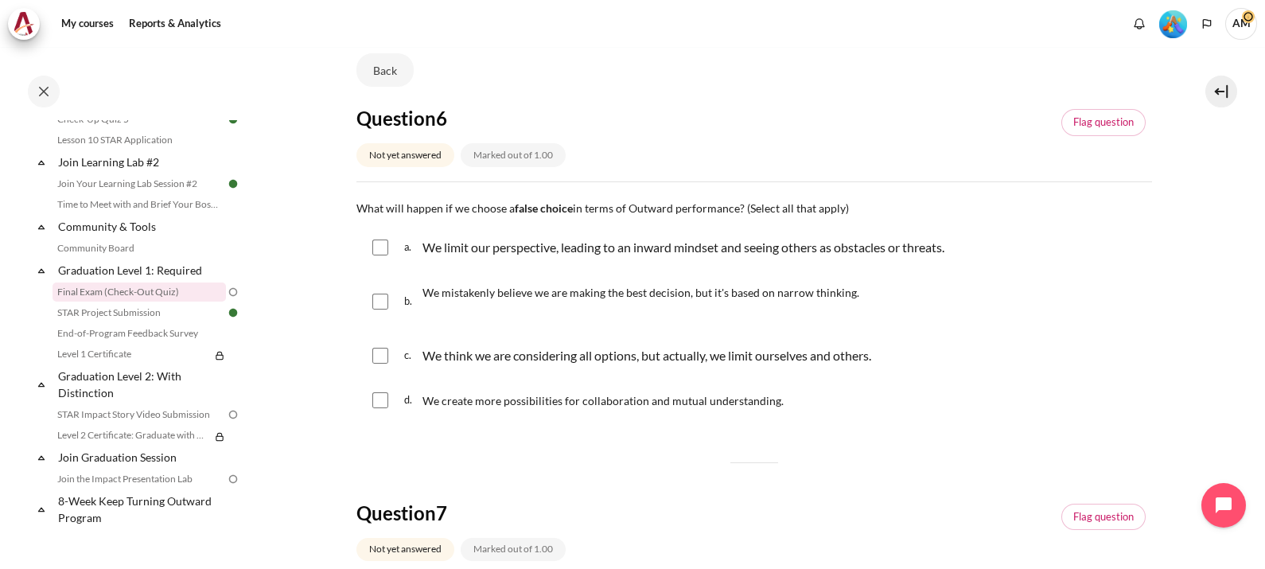
click at [382, 243] on input "Content" at bounding box center [380, 247] width 16 height 16
checkbox input "true"
click at [380, 304] on input "Content" at bounding box center [380, 302] width 16 height 16
checkbox input "true"
click at [380, 349] on input "Content" at bounding box center [380, 356] width 16 height 16
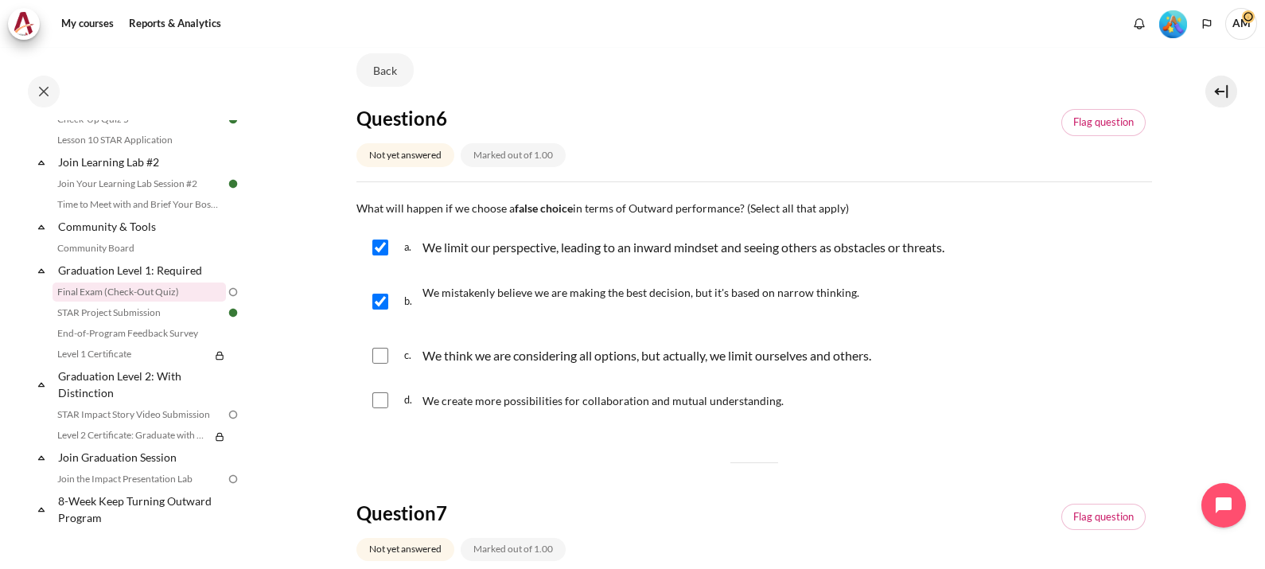
checkbox input "true"
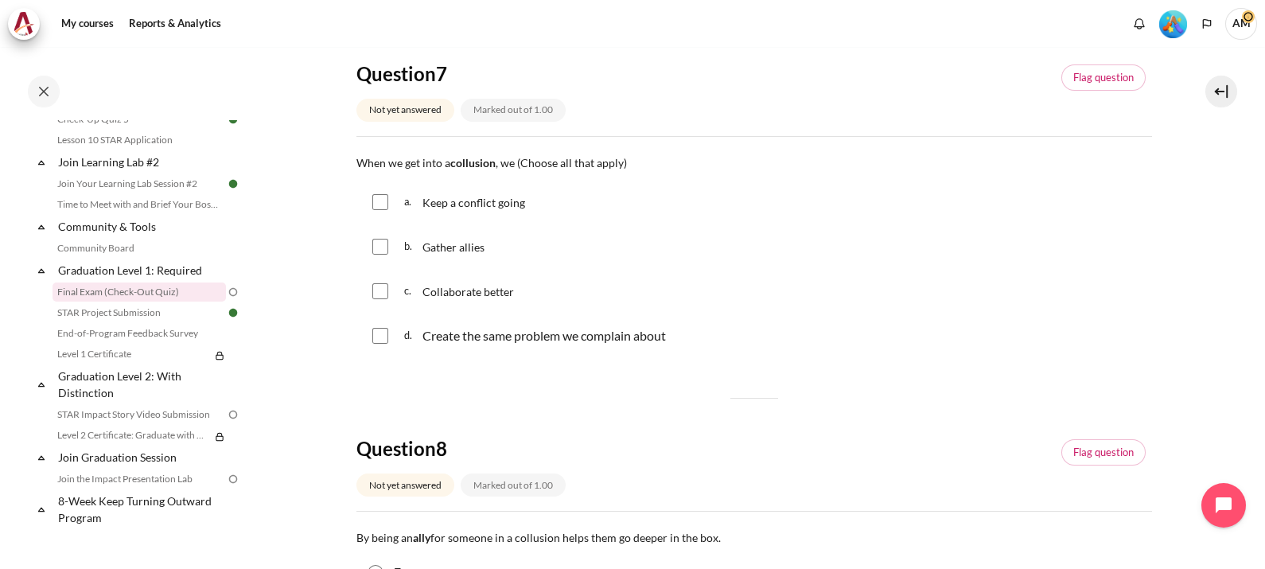
scroll to position [578, 0]
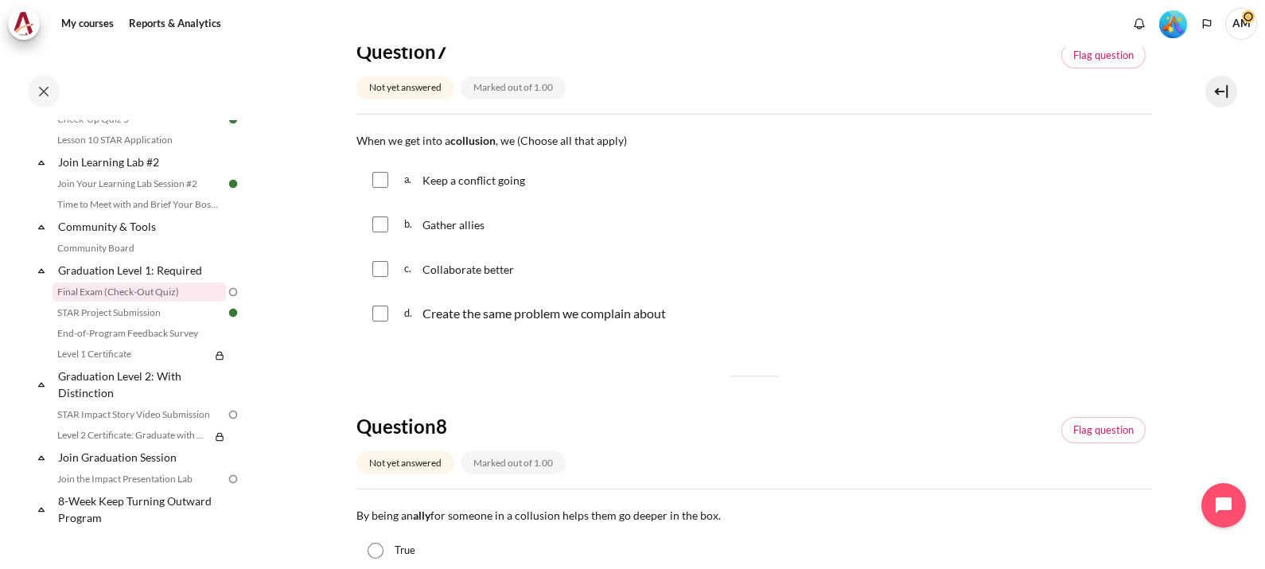
click at [379, 225] on input "Content" at bounding box center [380, 224] width 16 height 16
checkbox input "true"
click at [379, 311] on input "Content" at bounding box center [380, 314] width 16 height 16
checkbox input "true"
click at [386, 183] on input "Content" at bounding box center [380, 180] width 16 height 16
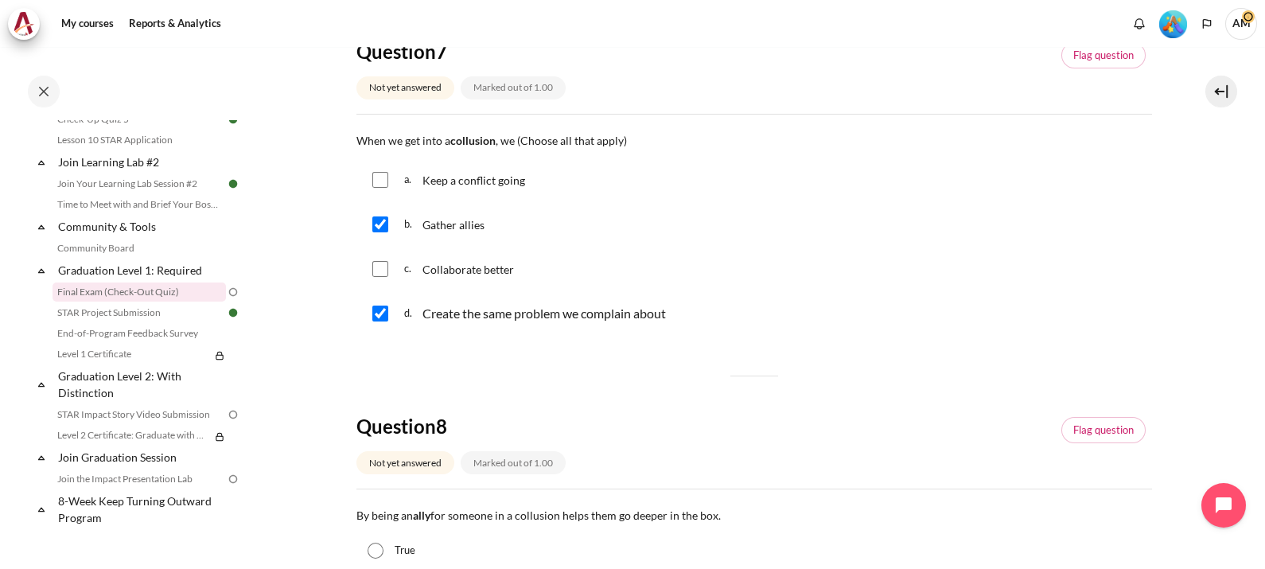
checkbox input "true"
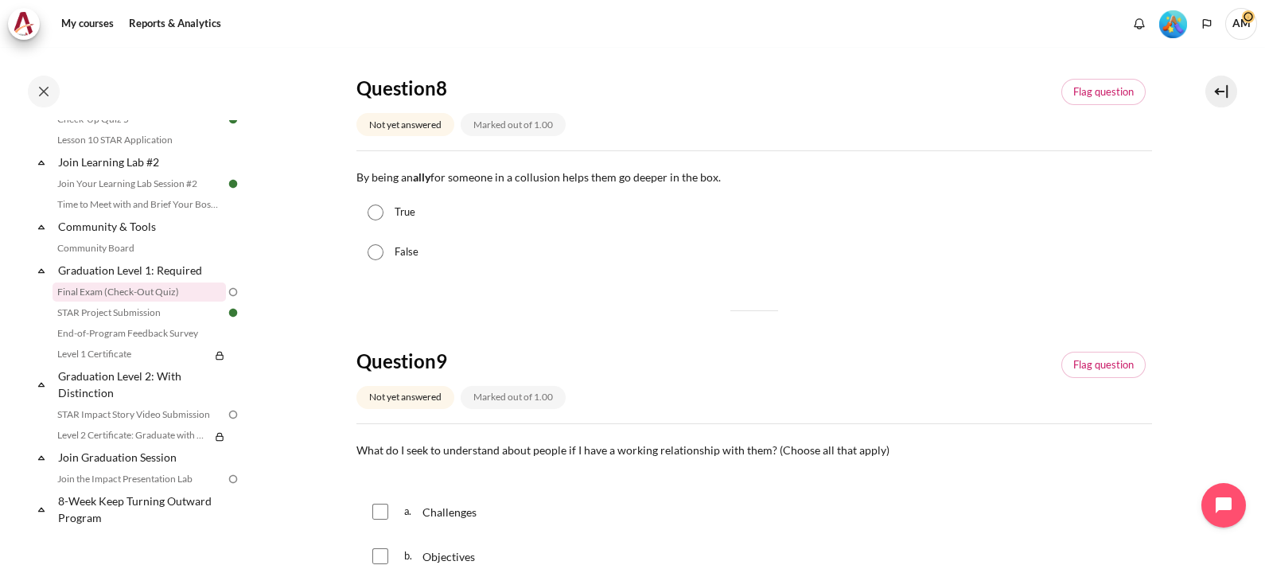
scroll to position [925, 0]
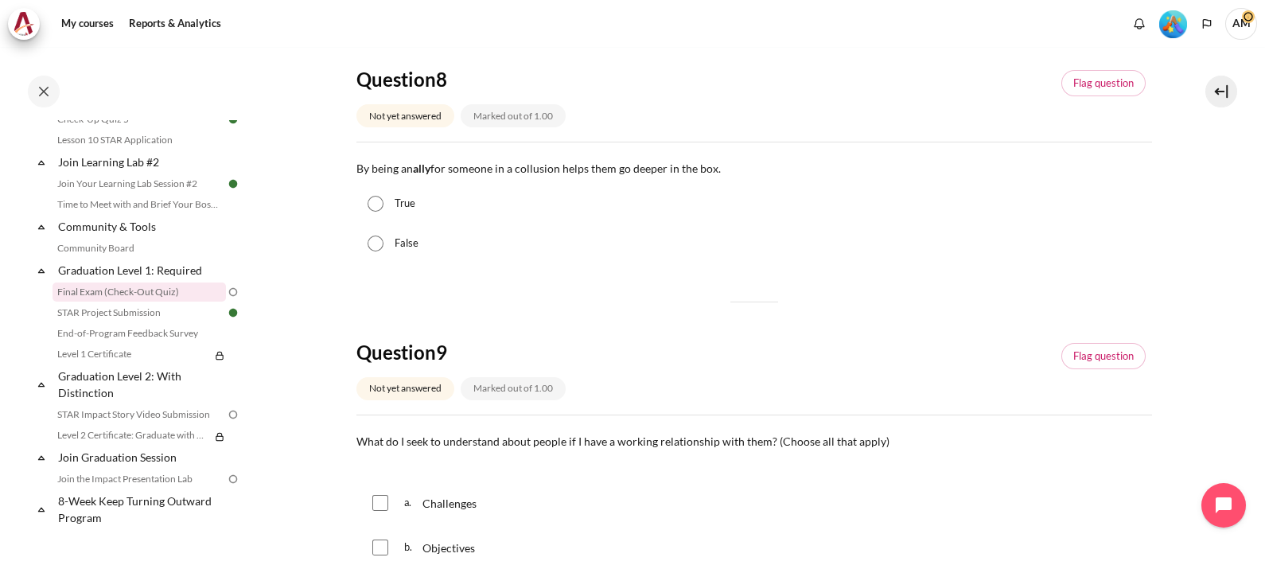
click at [380, 202] on input "True" at bounding box center [376, 204] width 16 height 16
radio input "true"
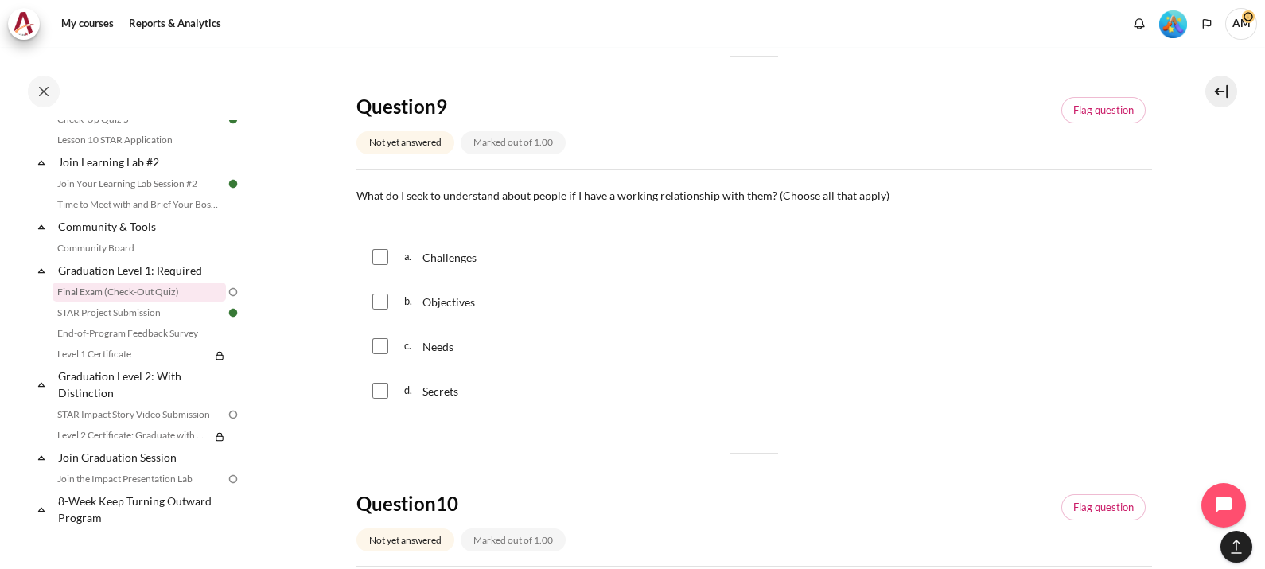
scroll to position [1174, 0]
click at [381, 343] on input "Content" at bounding box center [380, 343] width 16 height 16
checkbox input "true"
click at [381, 298] on input "Content" at bounding box center [380, 298] width 16 height 16
checkbox input "true"
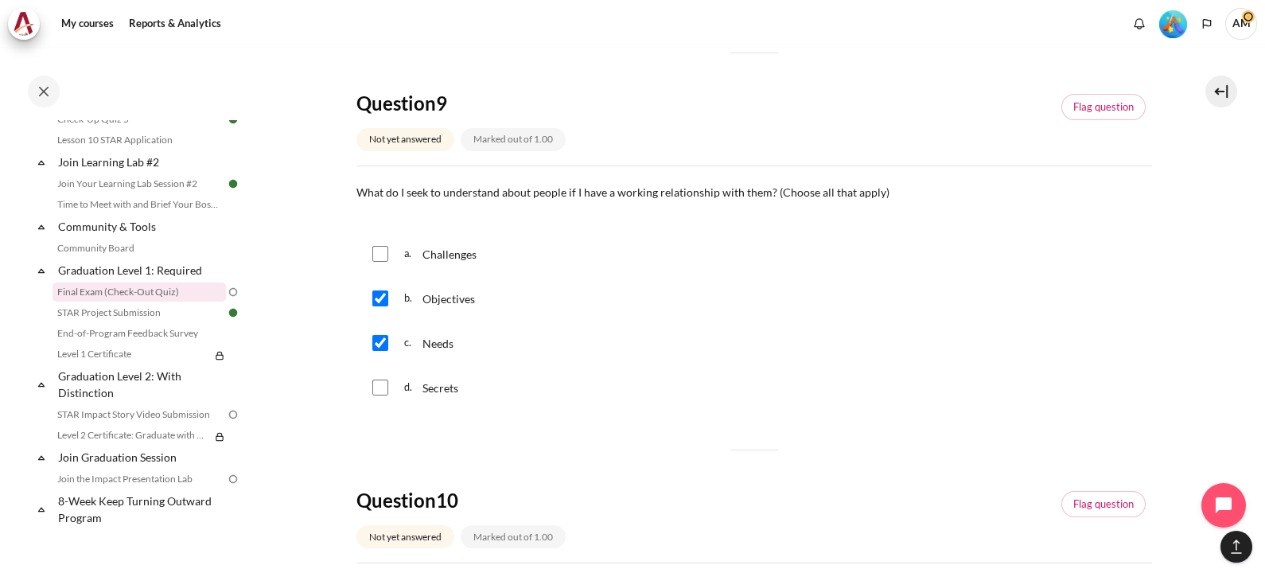
click at [380, 247] on input "Content" at bounding box center [380, 254] width 16 height 16
checkbox input "true"
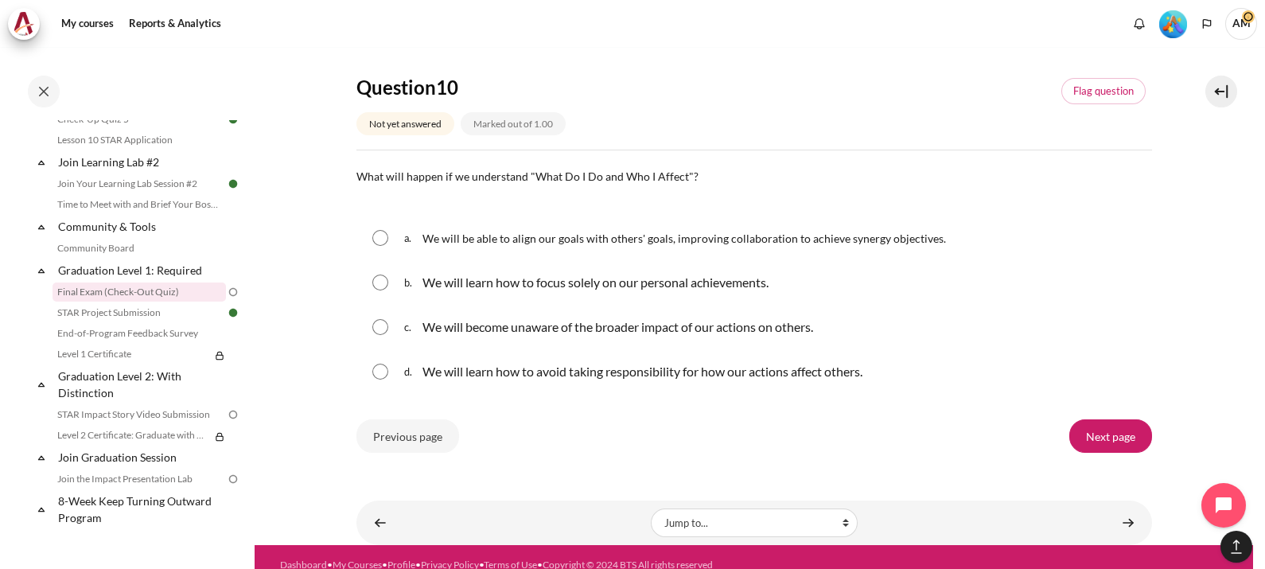
scroll to position [1593, 0]
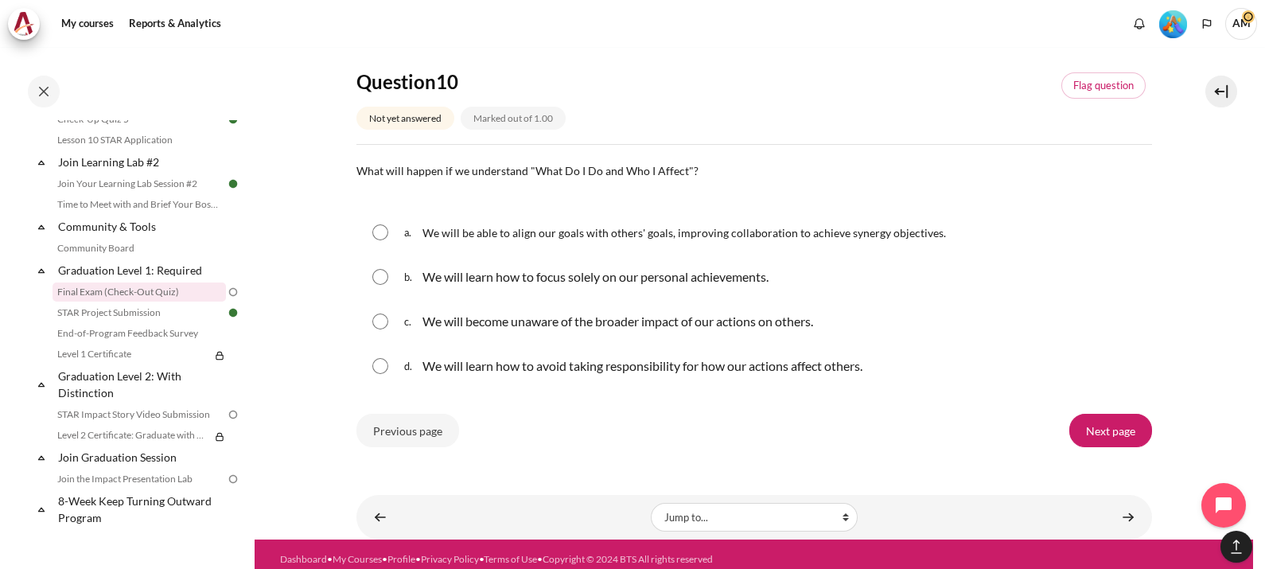
click at [381, 232] on input "Content" at bounding box center [380, 232] width 16 height 16
radio input "true"
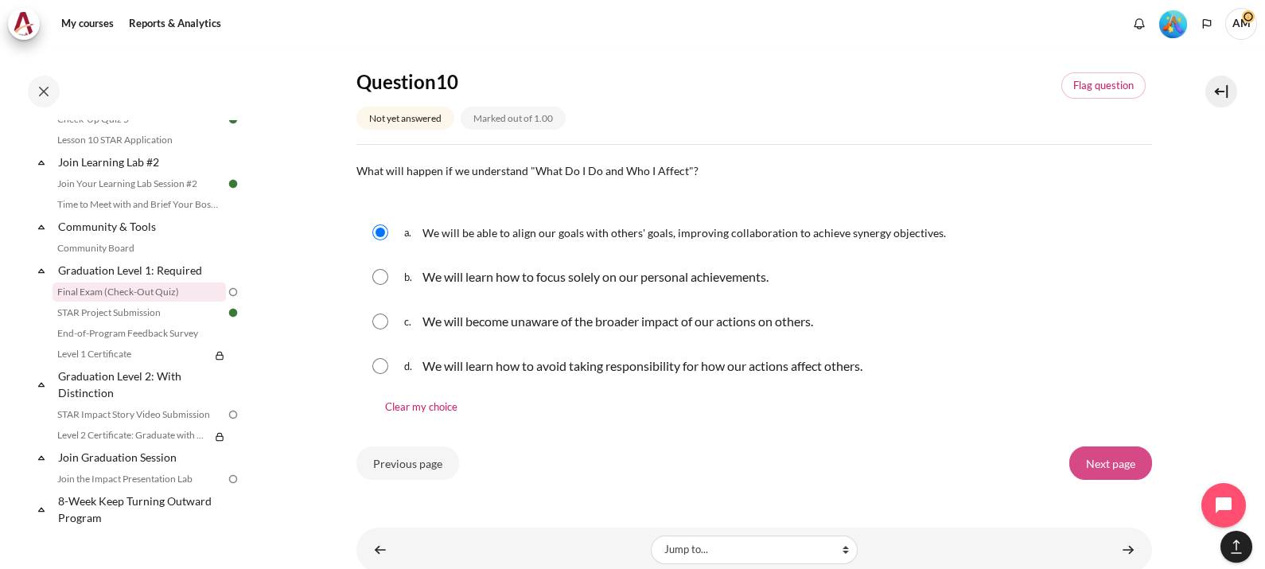
click at [1097, 460] on input "Next page" at bounding box center [1110, 462] width 83 height 33
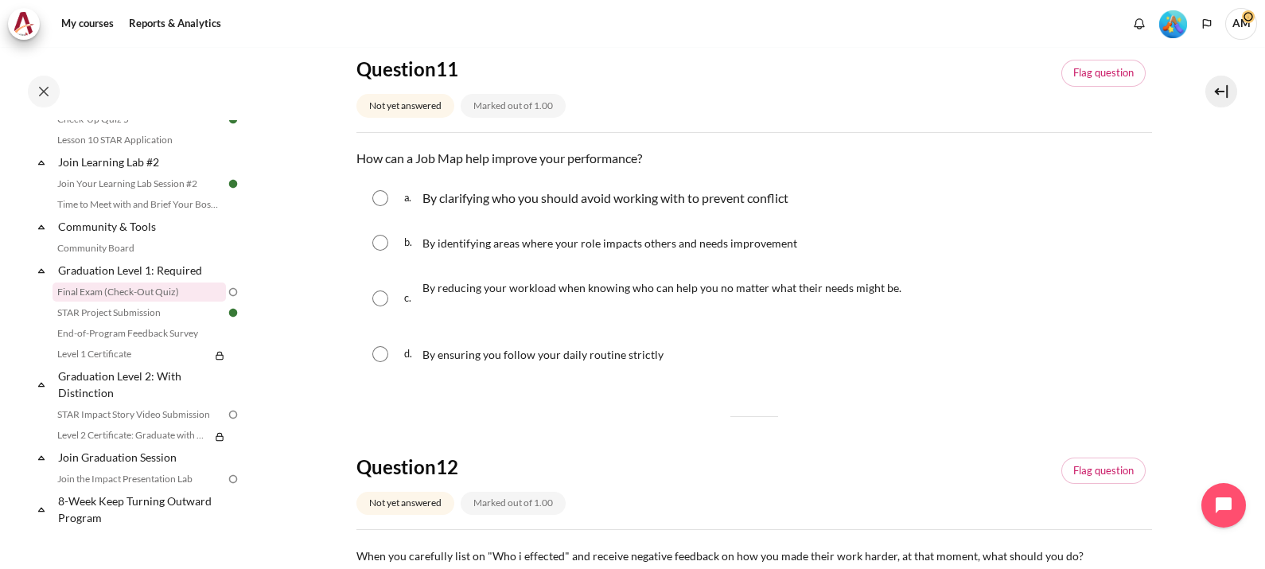
scroll to position [169, 0]
click at [380, 238] on input "Content" at bounding box center [380, 240] width 16 height 16
radio input "true"
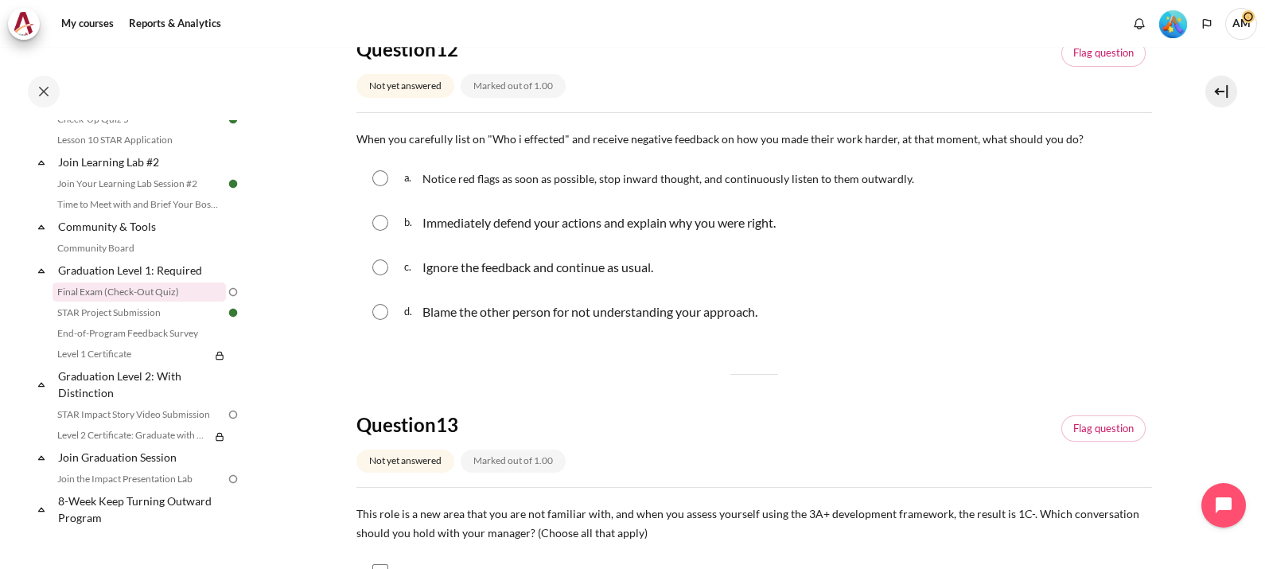
scroll to position [622, 0]
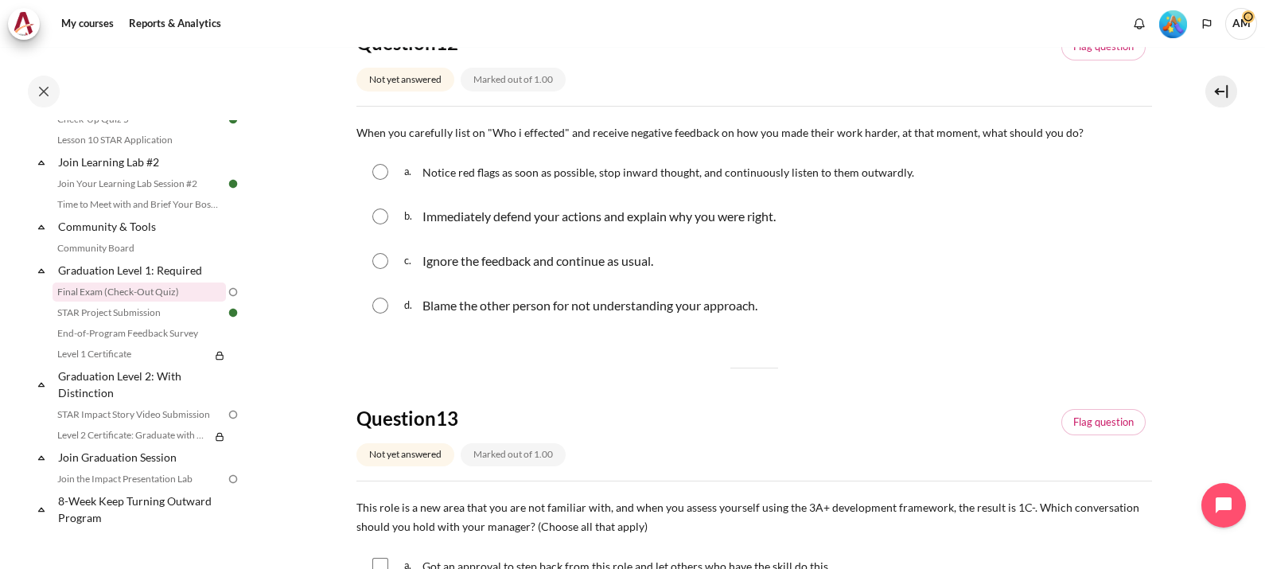
click at [378, 170] on input "Content" at bounding box center [380, 172] width 16 height 16
radio input "true"
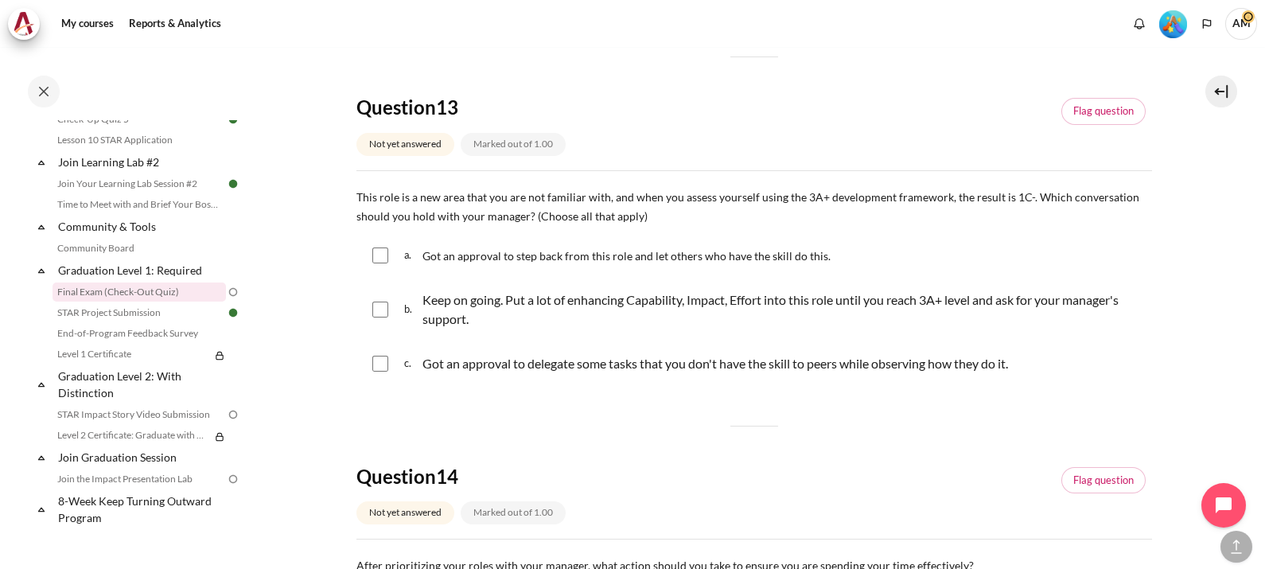
scroll to position [971, 0]
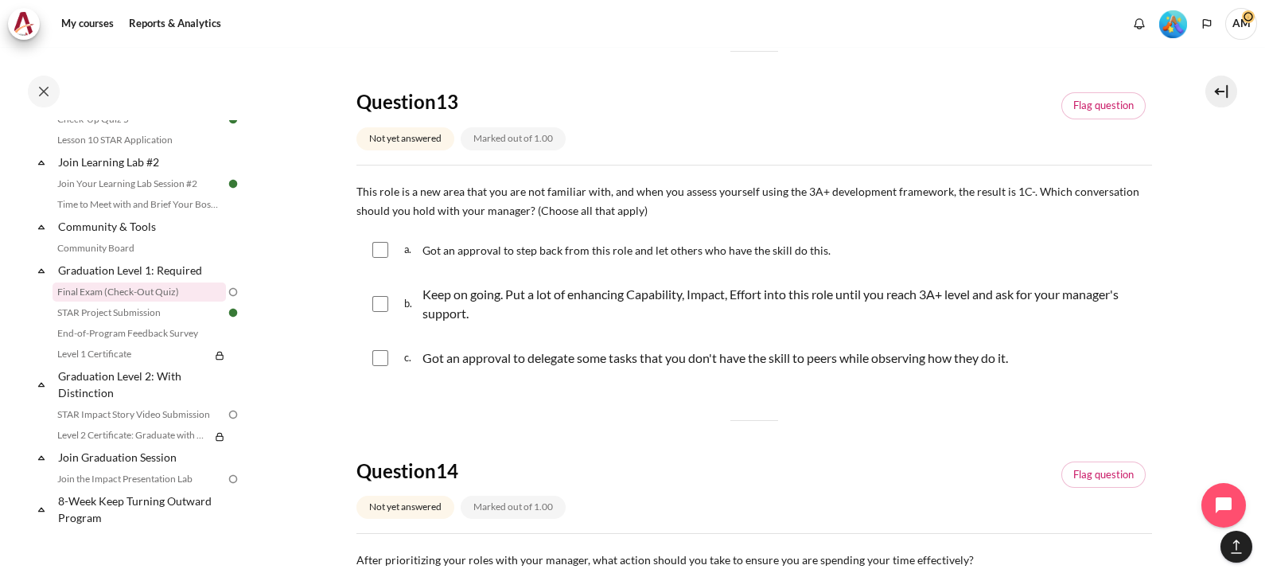
click at [382, 300] on input "Content" at bounding box center [380, 304] width 16 height 16
checkbox input "true"
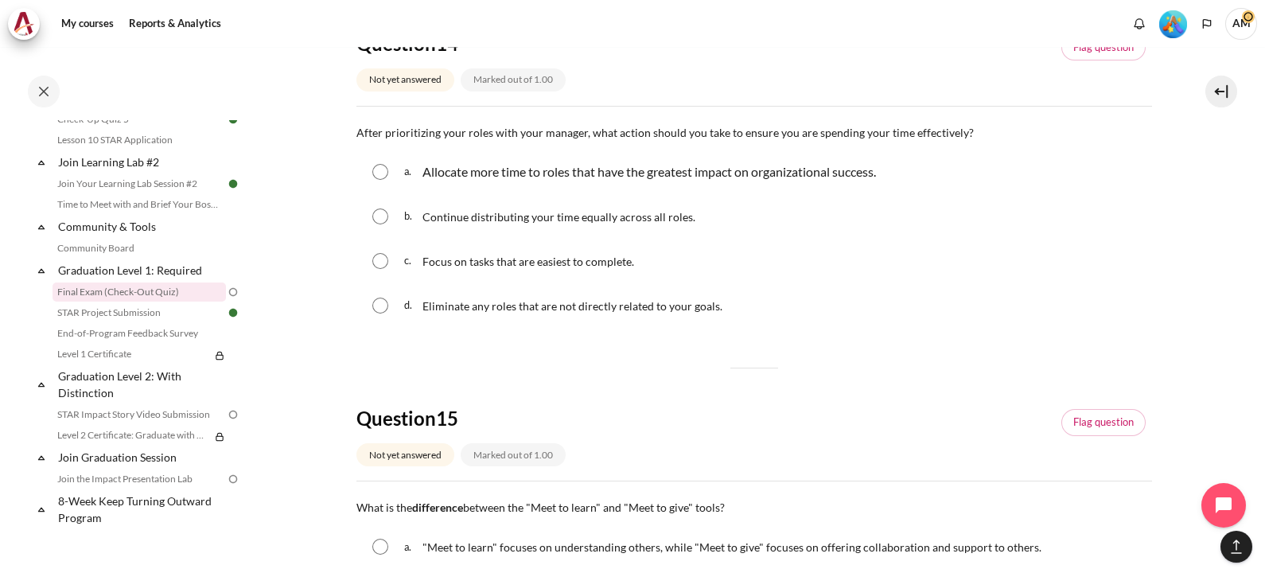
scroll to position [1401, 0]
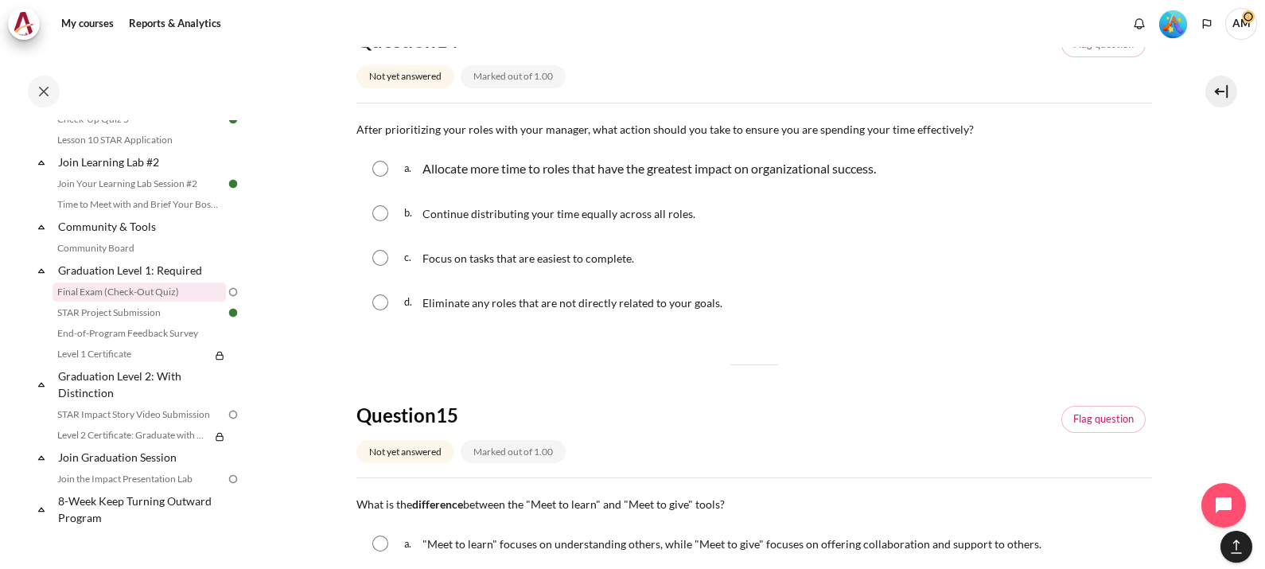
click at [382, 165] on input "Content" at bounding box center [380, 169] width 16 height 16
radio input "true"
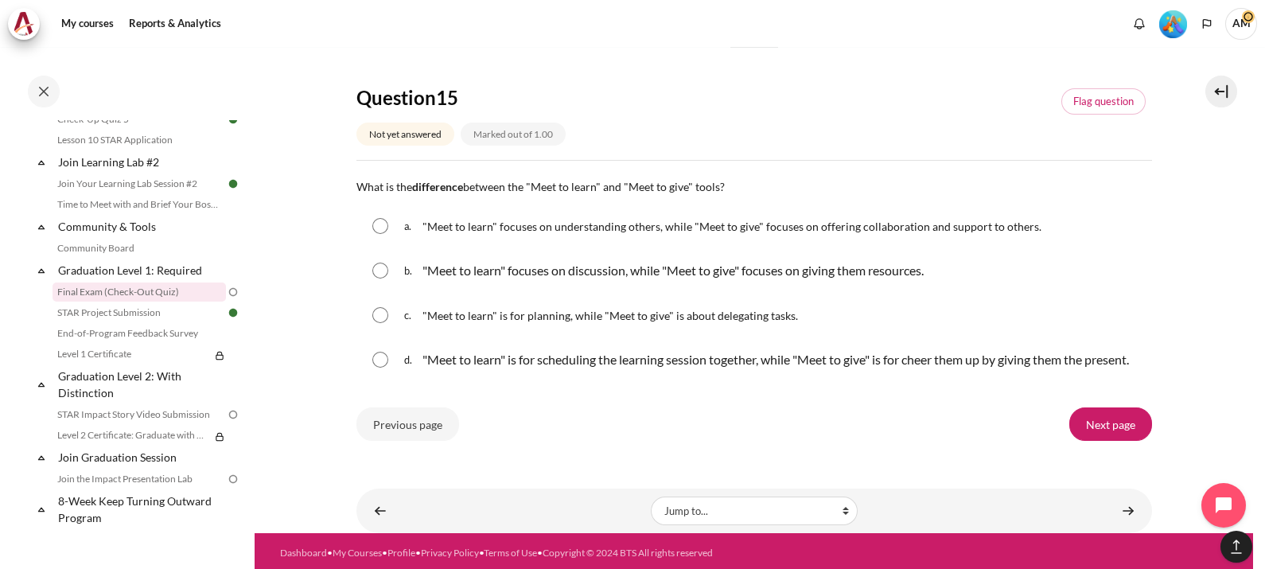
scroll to position [1770, 0]
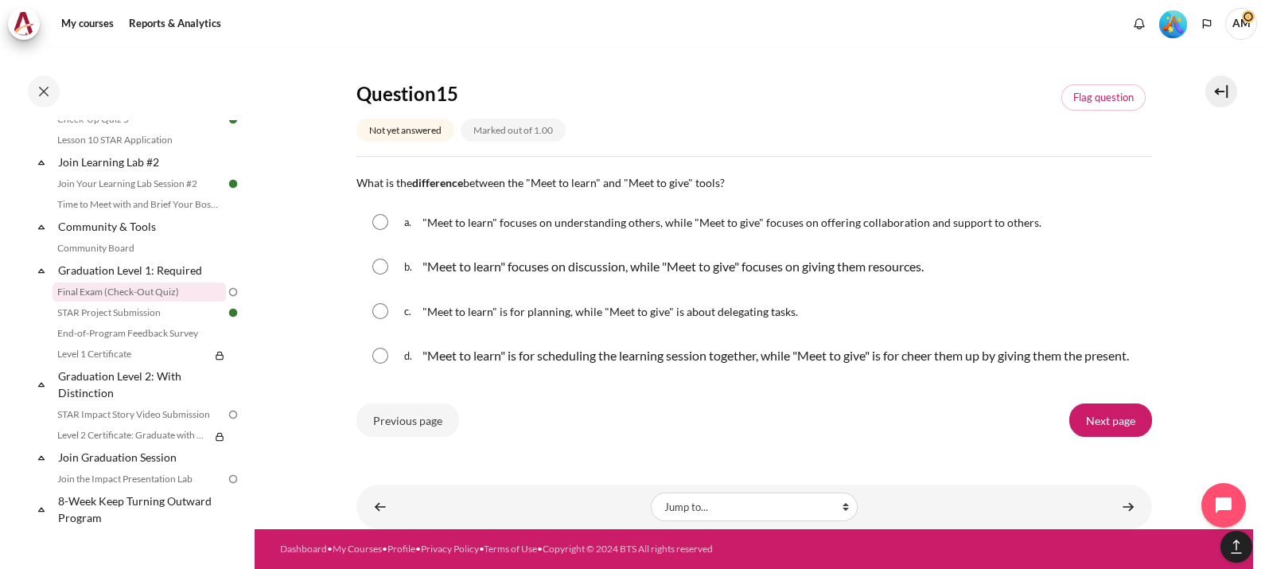
click at [382, 214] on input "Content" at bounding box center [380, 222] width 16 height 16
radio input "true"
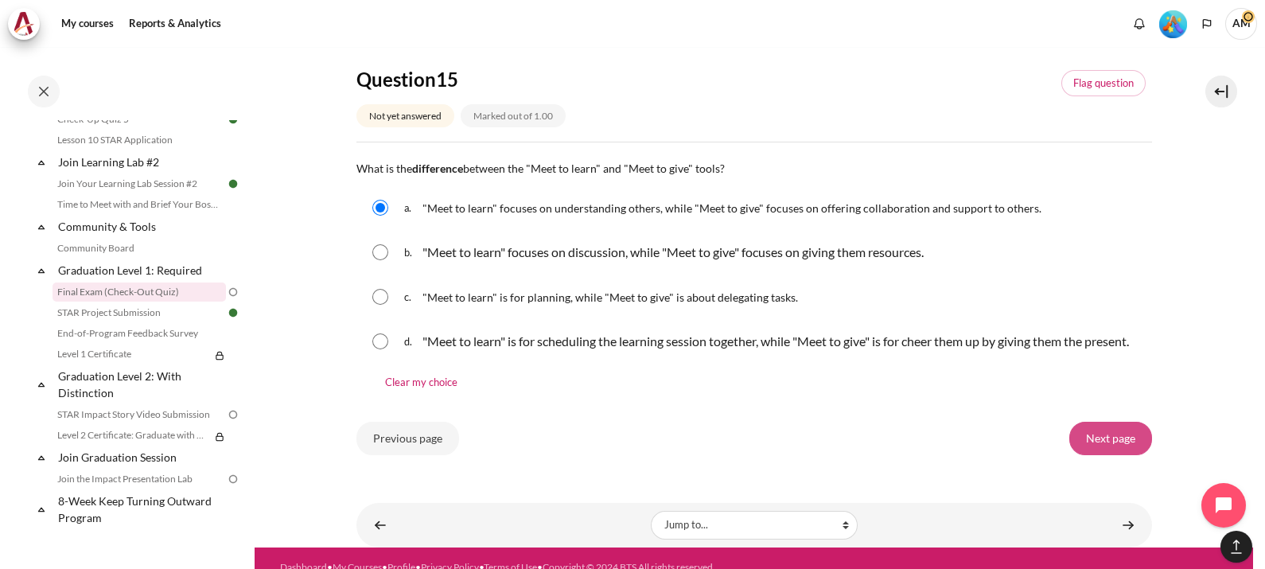
click at [1110, 454] on input "Next page" at bounding box center [1110, 438] width 83 height 33
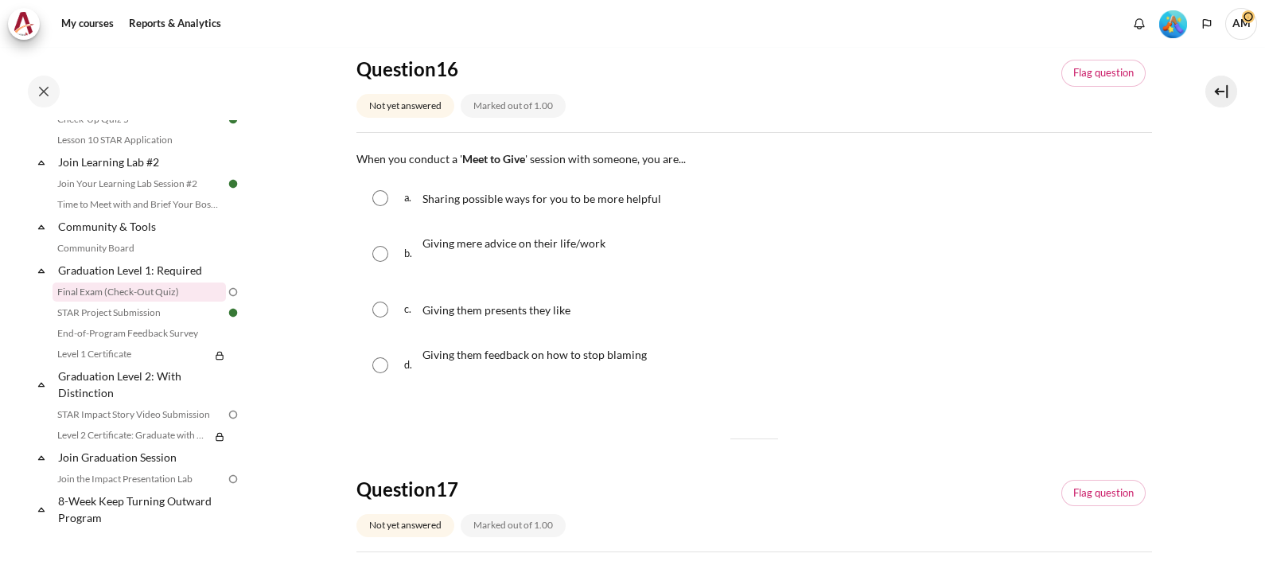
scroll to position [174, 0]
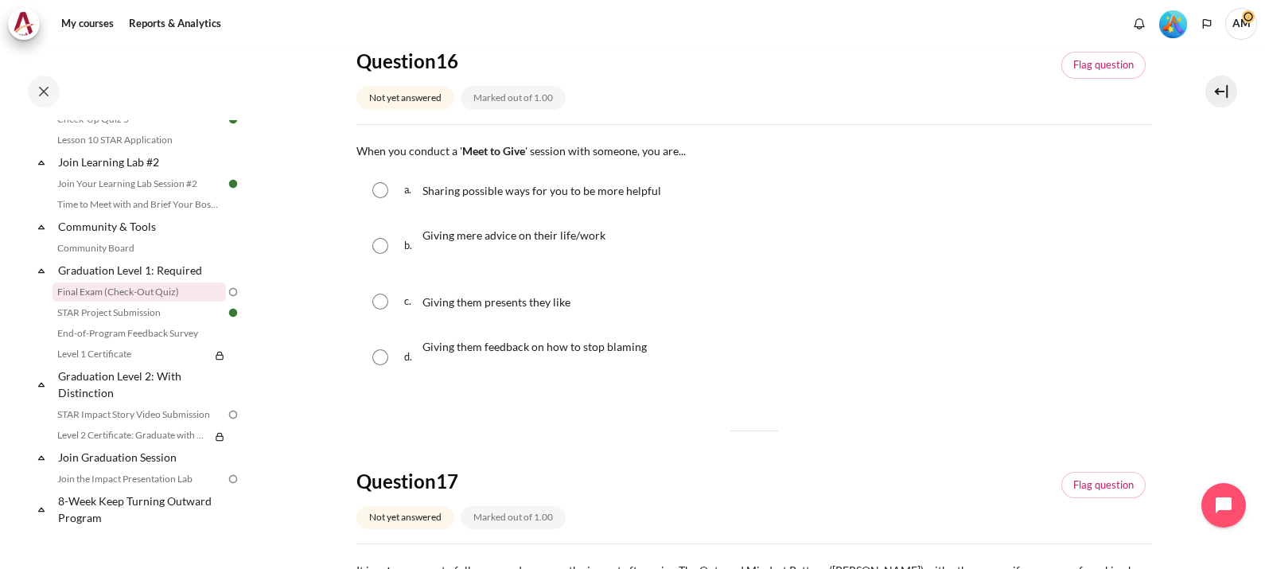
click at [385, 187] on input "Content" at bounding box center [380, 190] width 16 height 16
radio input "true"
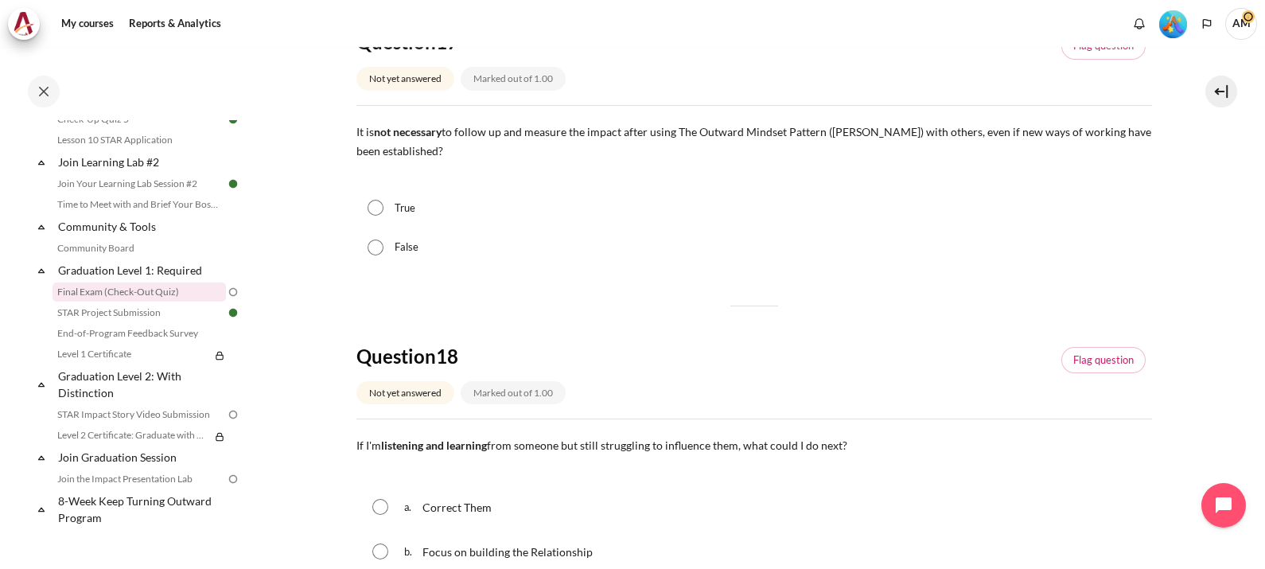
scroll to position [652, 0]
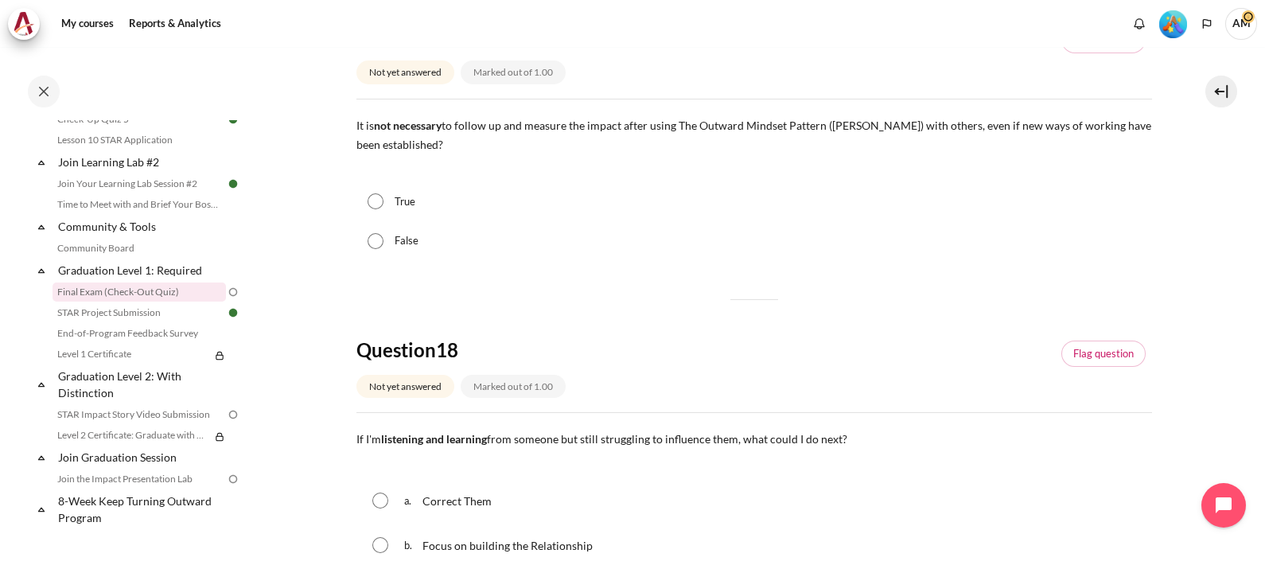
click at [376, 247] on input "False" at bounding box center [376, 241] width 16 height 16
radio input "true"
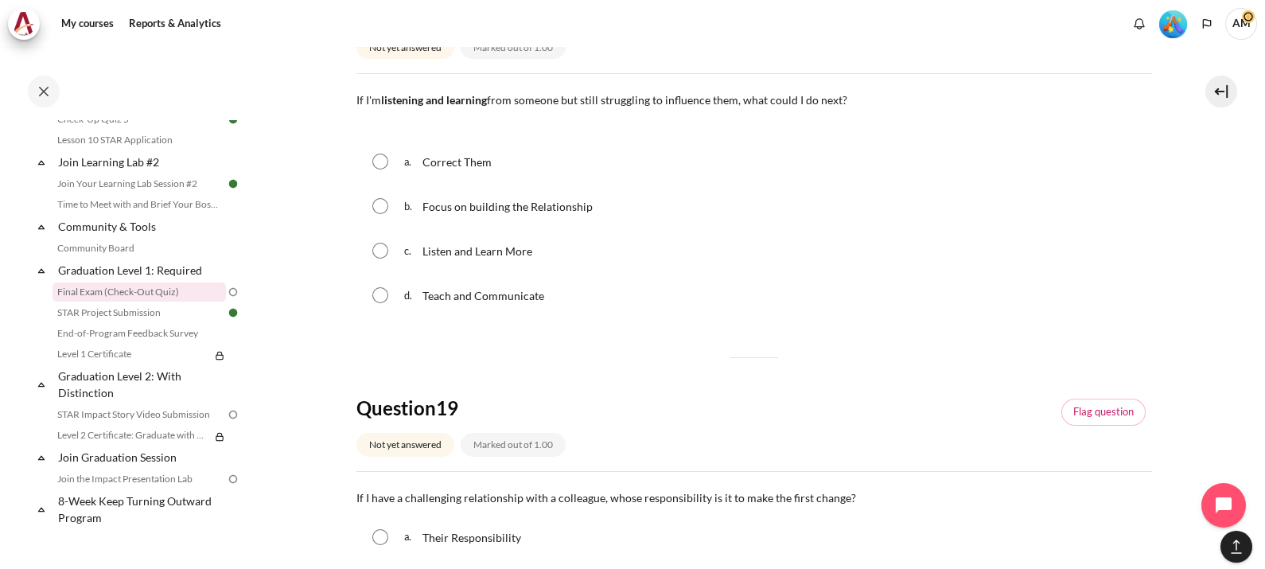
scroll to position [995, 0]
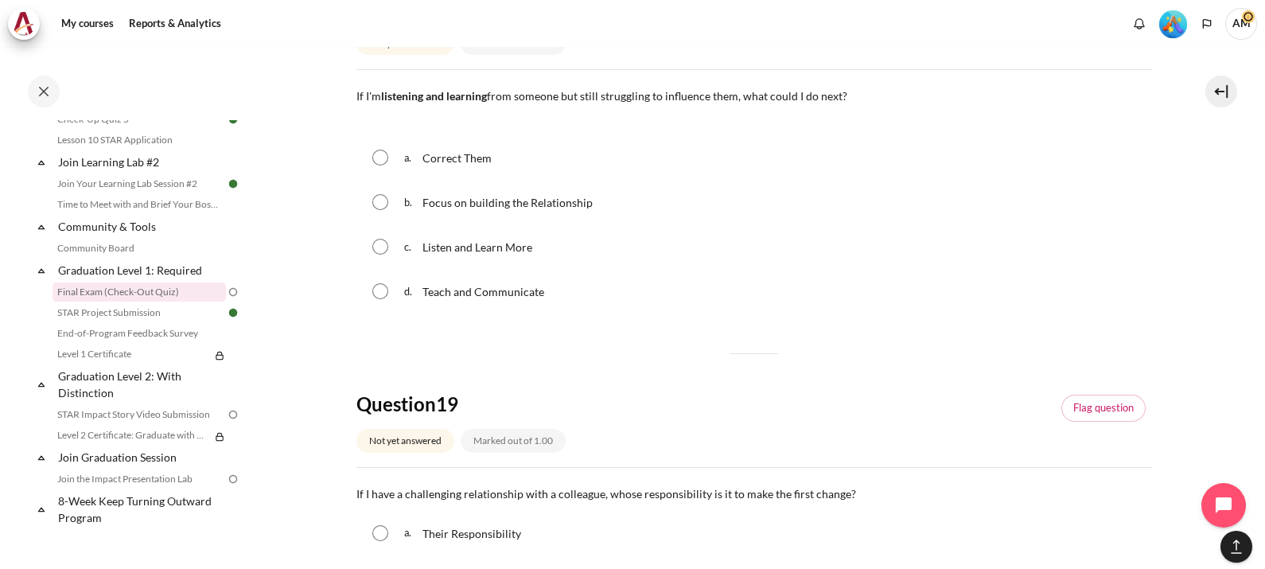
click at [376, 204] on input "Content" at bounding box center [380, 202] width 16 height 16
radio input "true"
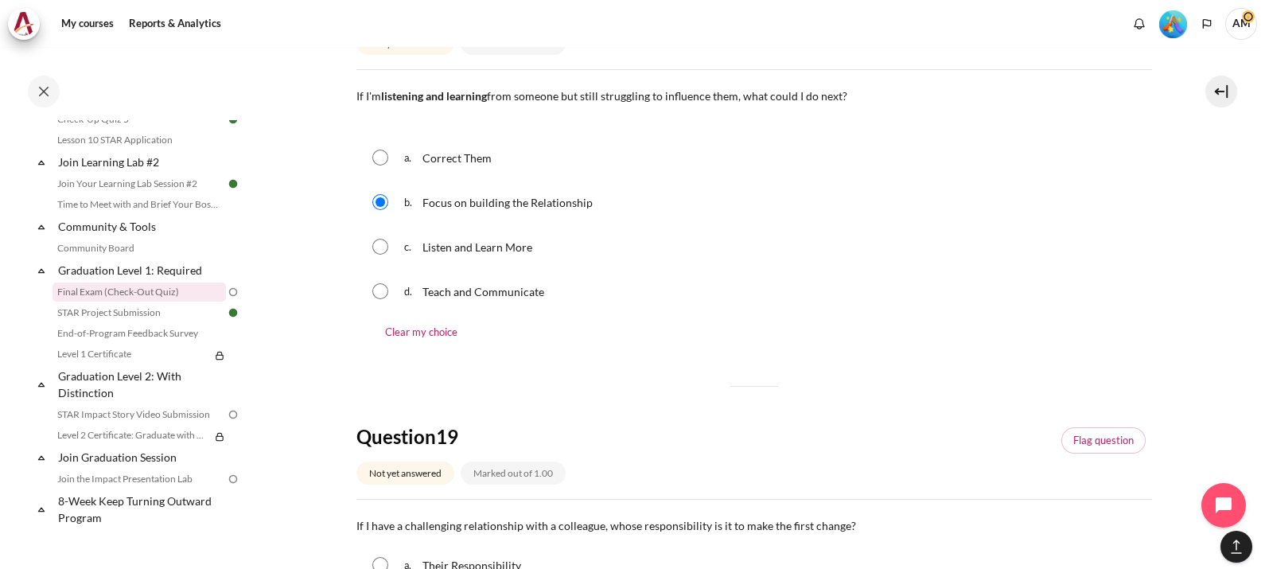
click at [377, 246] on input "Content" at bounding box center [380, 247] width 16 height 16
radio input "true"
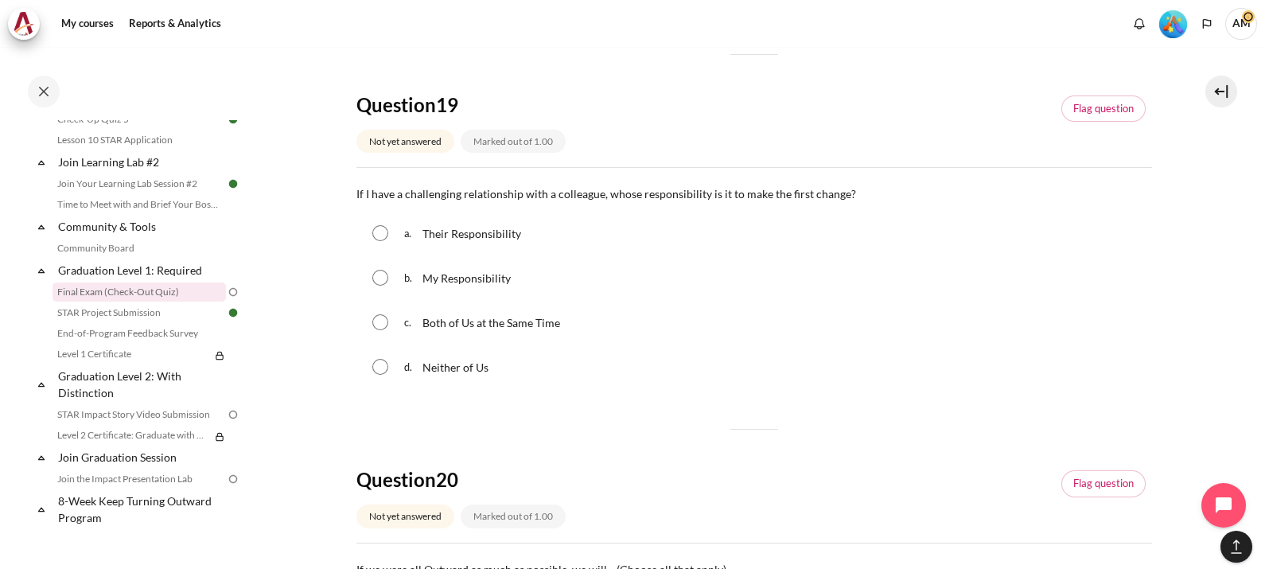
scroll to position [1360, 0]
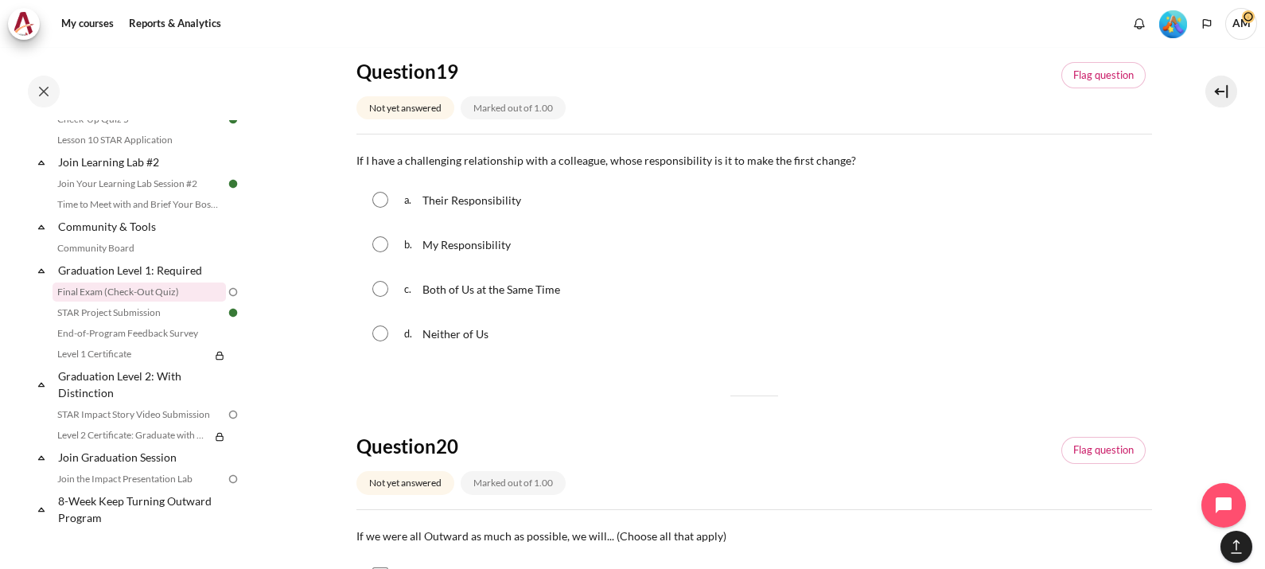
click at [383, 243] on input "Content" at bounding box center [380, 244] width 16 height 16
radio input "true"
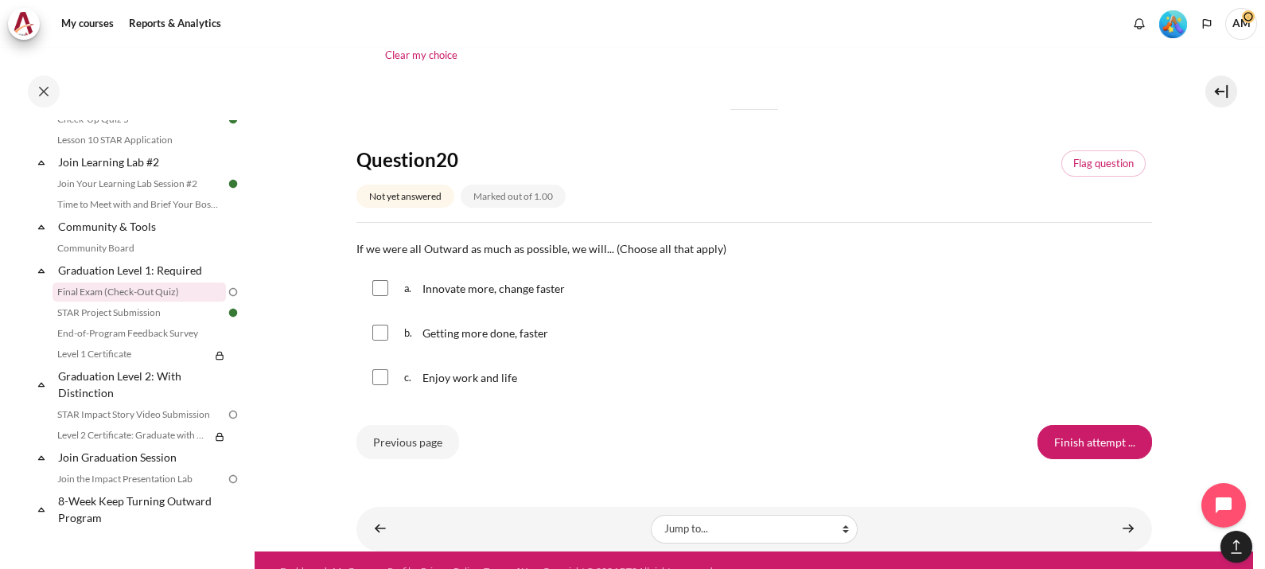
scroll to position [1699, 0]
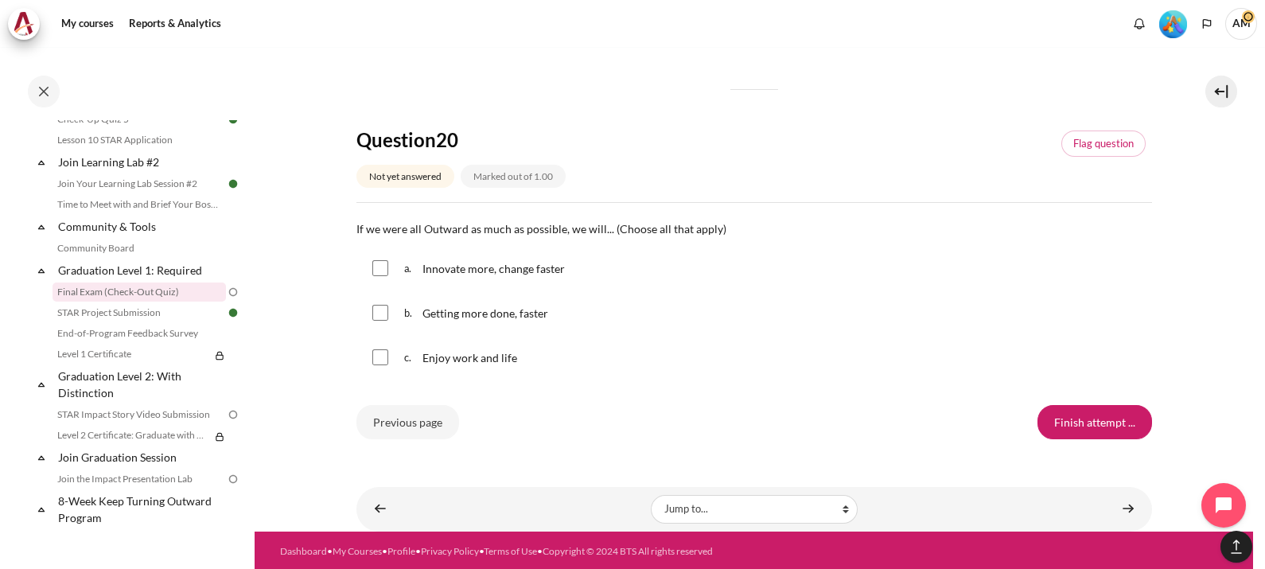
click at [378, 267] on input "Content" at bounding box center [380, 268] width 16 height 16
checkbox input "true"
click at [380, 310] on input "Content" at bounding box center [380, 313] width 16 height 16
checkbox input "true"
click at [380, 349] on input "Content" at bounding box center [380, 357] width 16 height 16
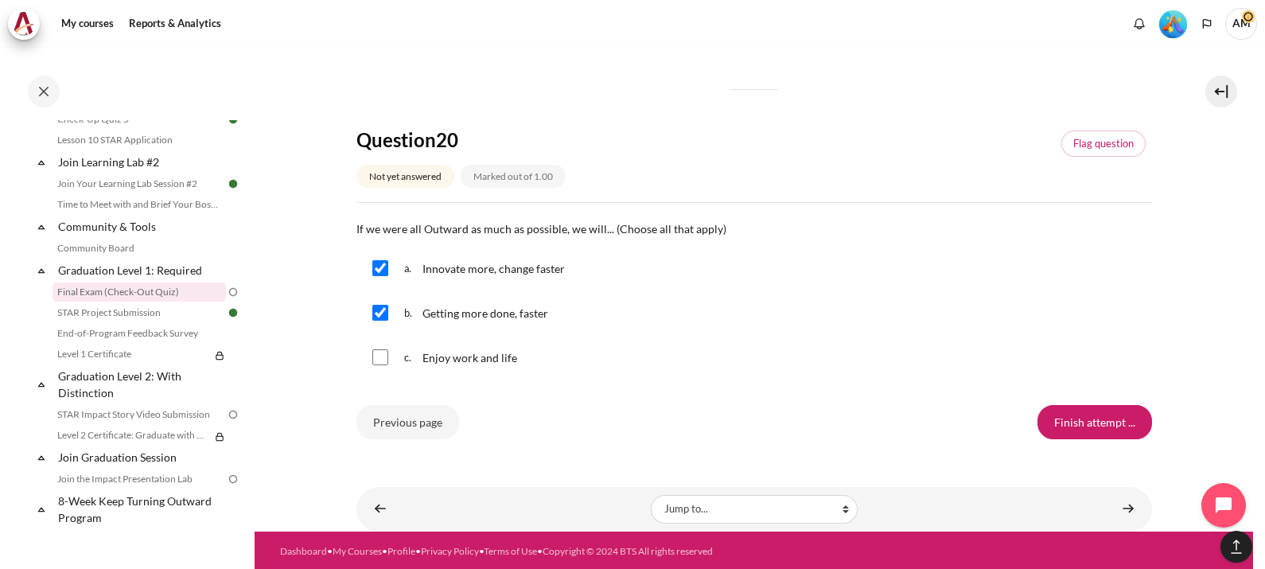
checkbox input "true"
click at [382, 316] on input "Content" at bounding box center [380, 313] width 16 height 16
checkbox input "false"
click at [1094, 422] on input "Finish attempt ..." at bounding box center [1095, 421] width 115 height 33
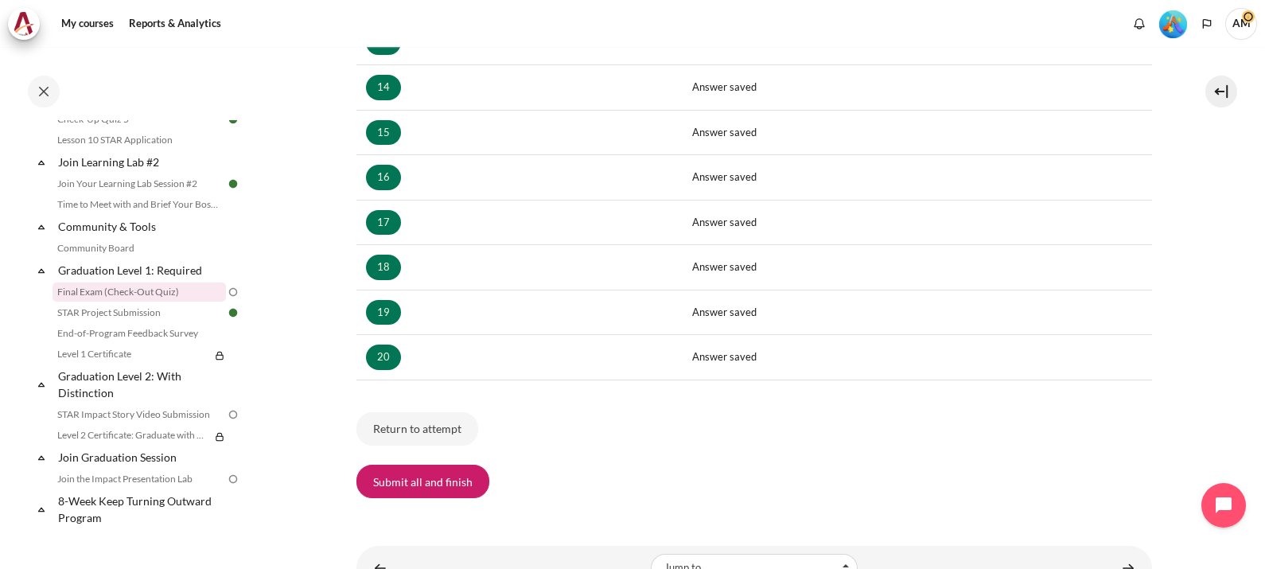
scroll to position [920, 0]
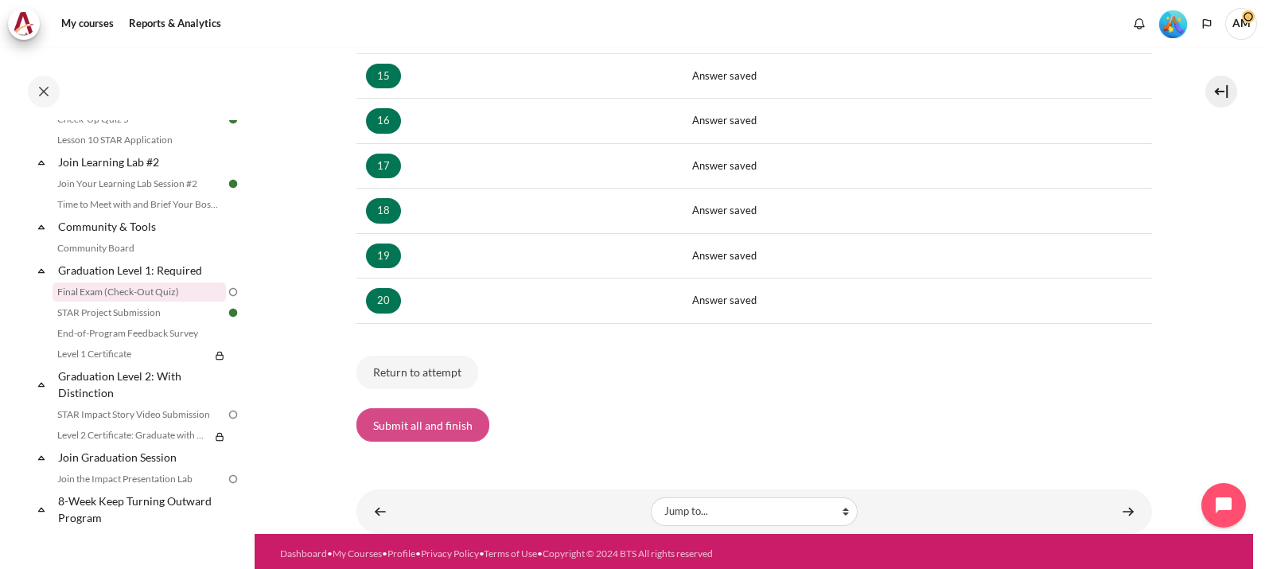
click at [404, 418] on button "Submit all and finish" at bounding box center [422, 424] width 133 height 33
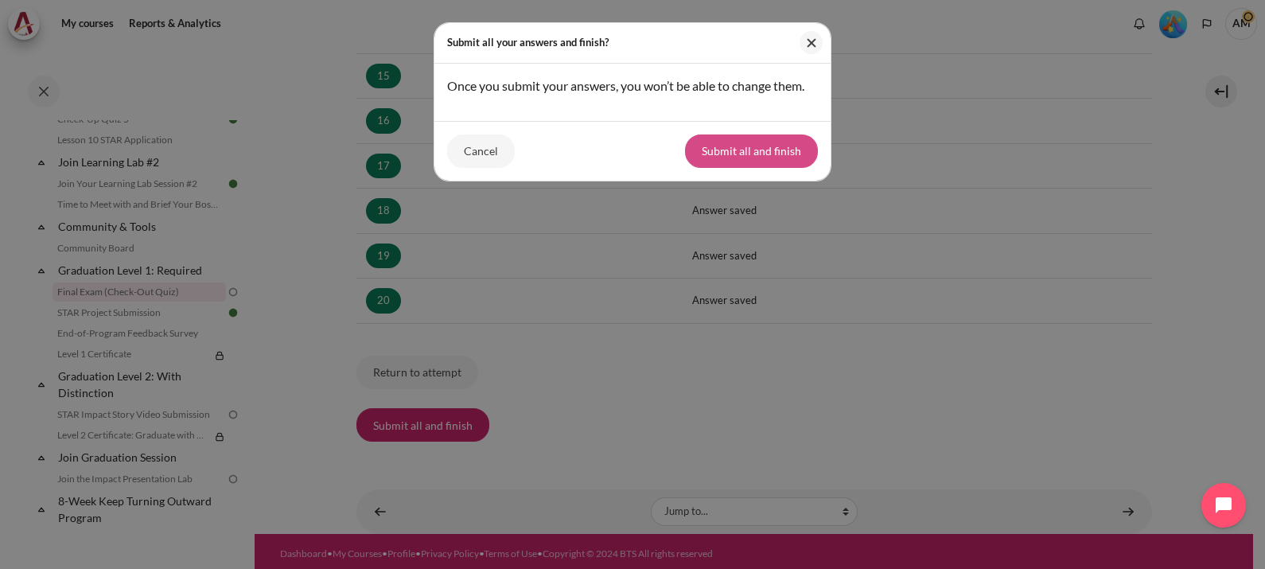
click at [746, 161] on button "Submit all and finish" at bounding box center [751, 150] width 133 height 33
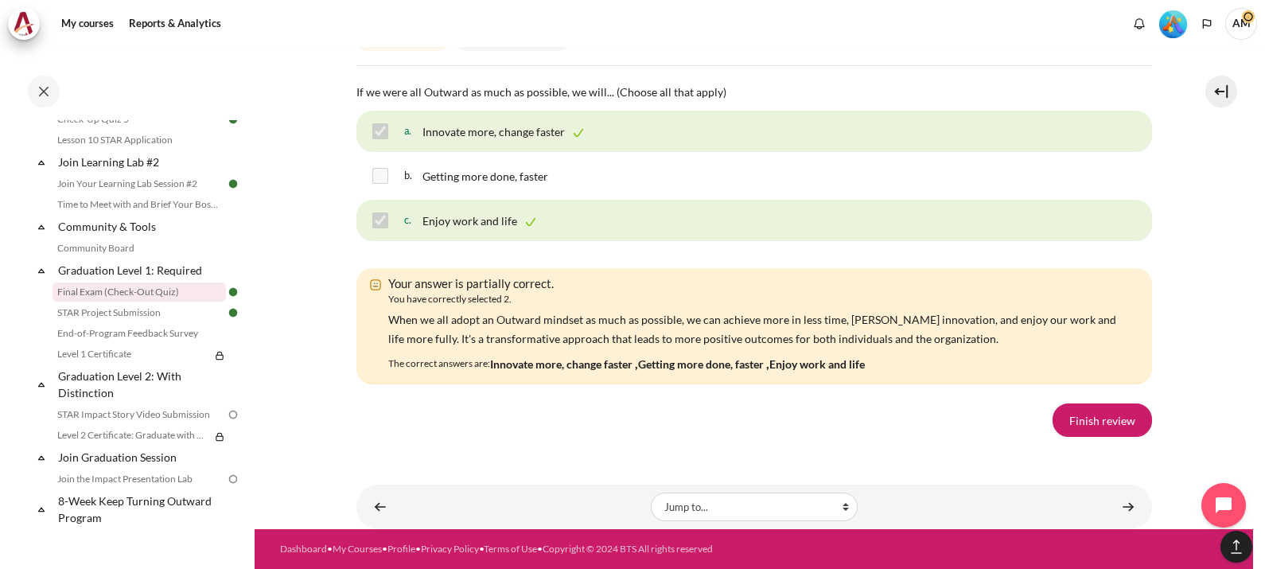
scroll to position [11289, 0]
click at [1096, 416] on link "Finish review" at bounding box center [1102, 419] width 99 height 33
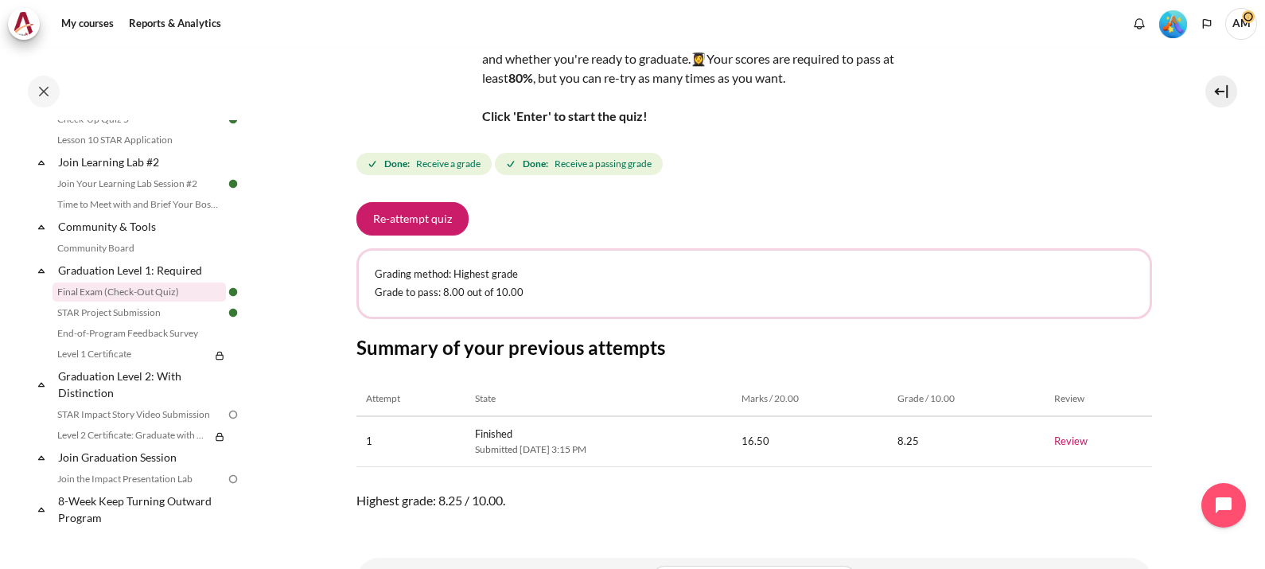
scroll to position [198, 0]
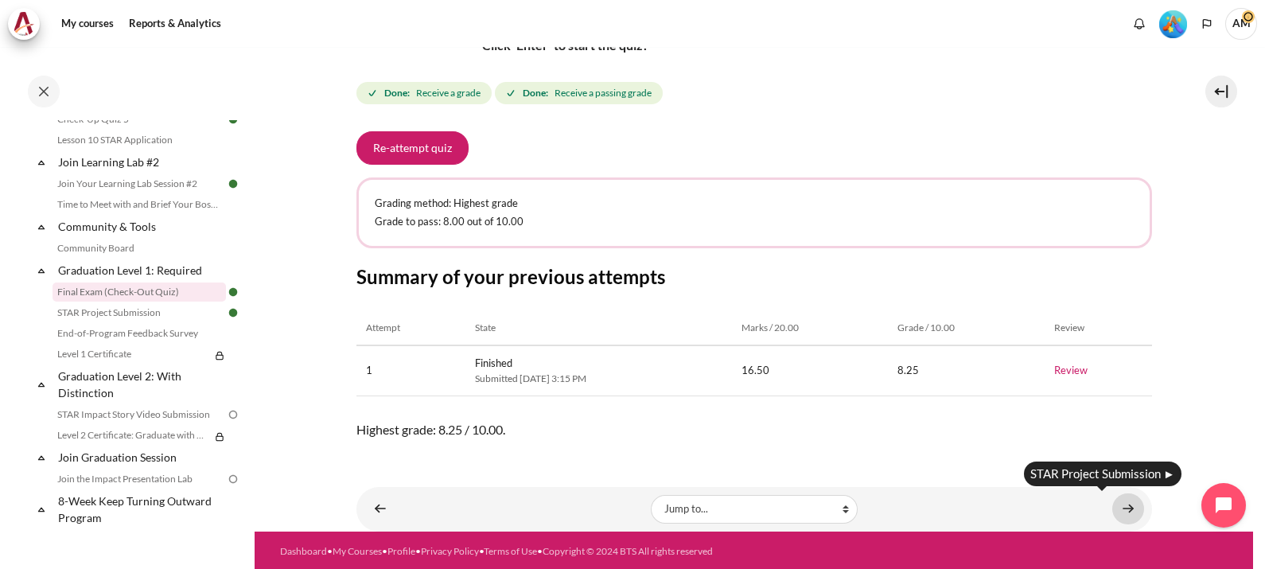
click at [1117, 504] on link "Content" at bounding box center [1128, 508] width 32 height 31
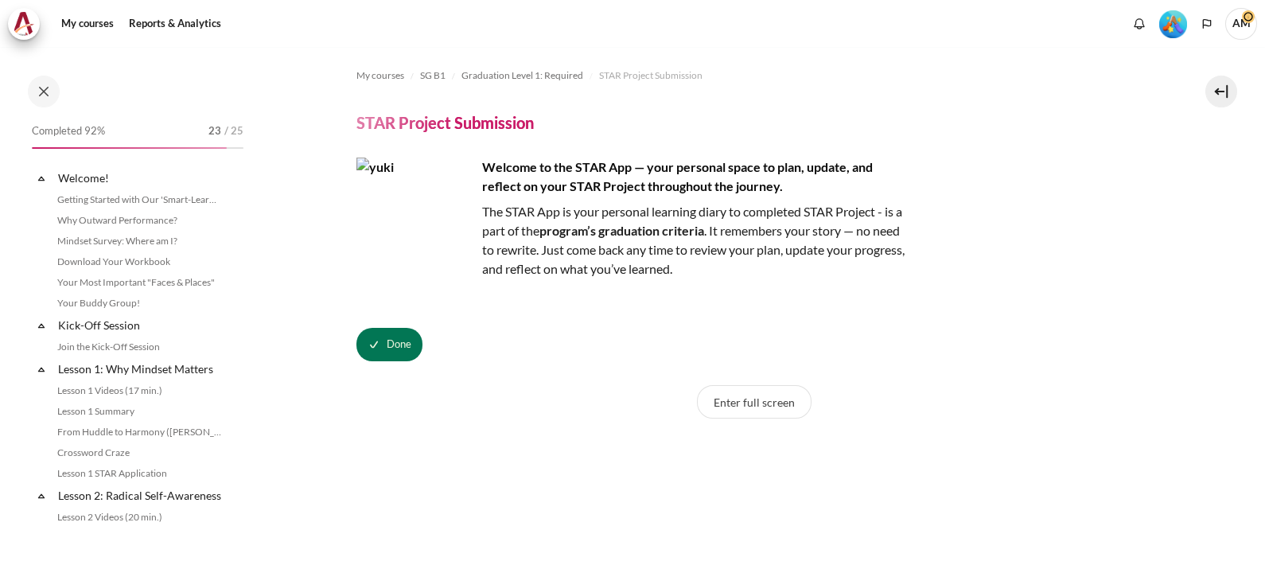
scroll to position [1608, 0]
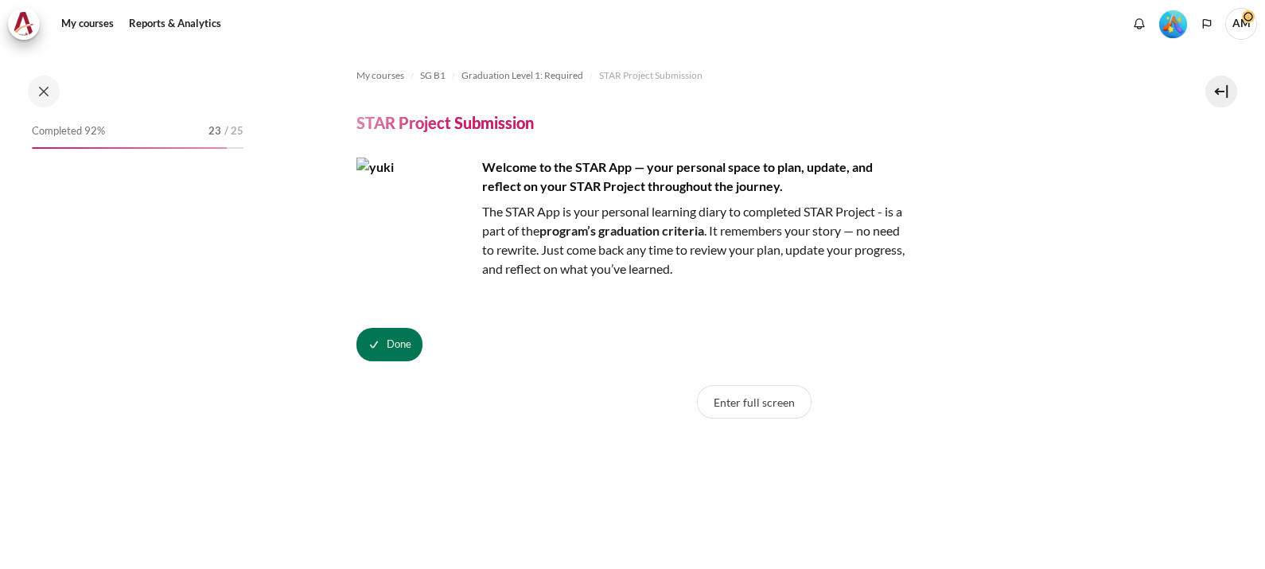
scroll to position [1608, 0]
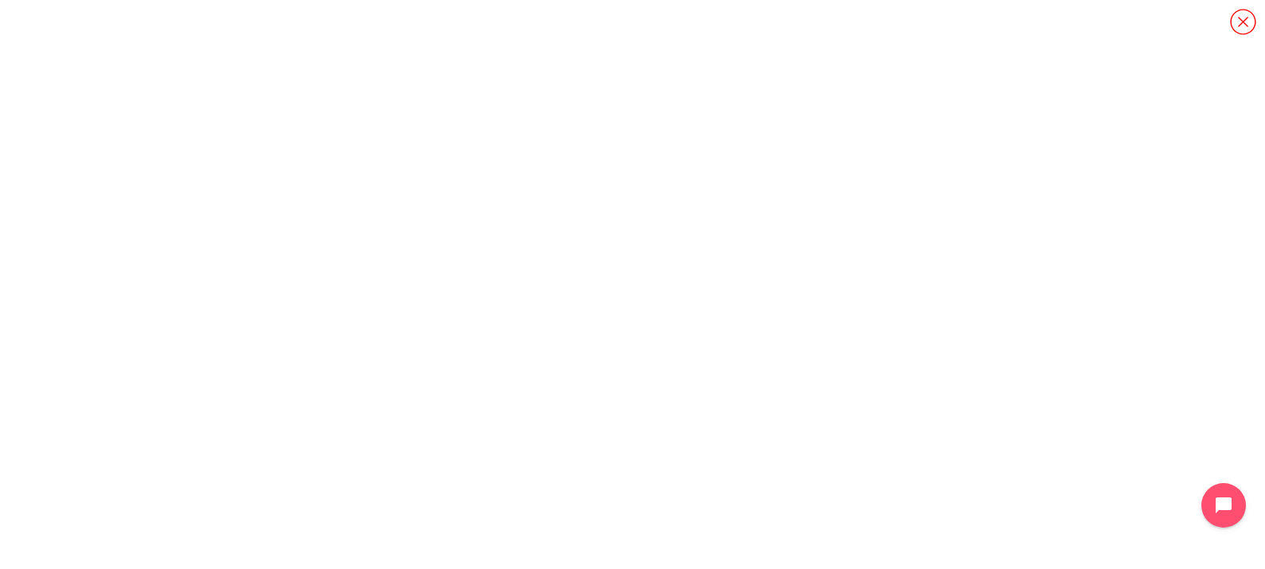
click at [1249, 15] on icon "Content" at bounding box center [1243, 22] width 28 height 28
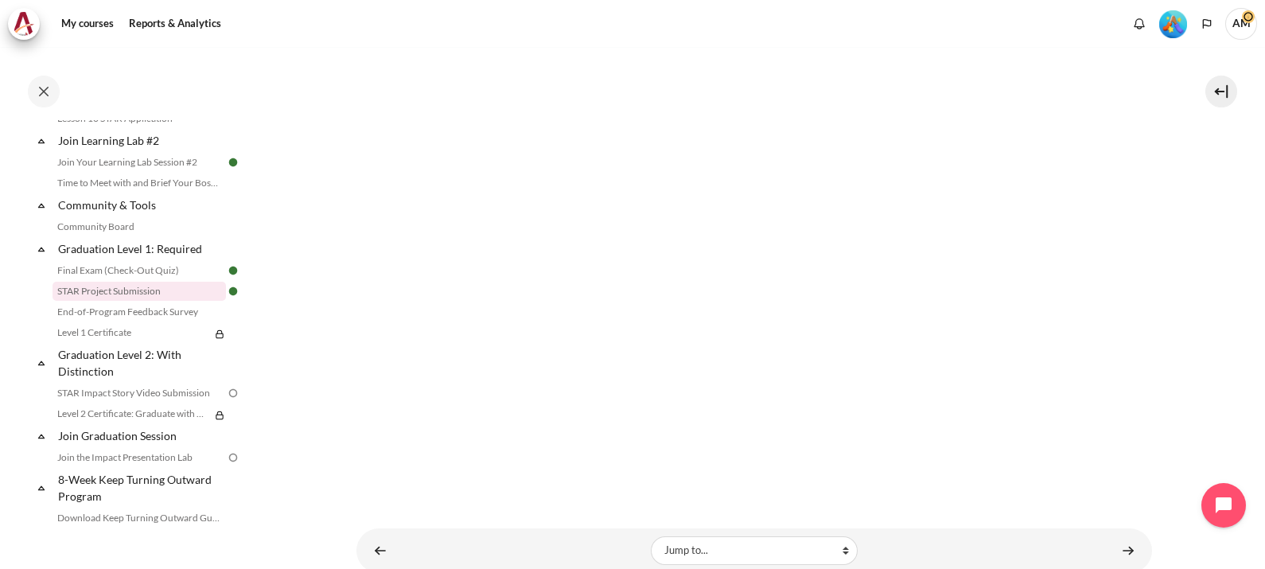
scroll to position [504, 0]
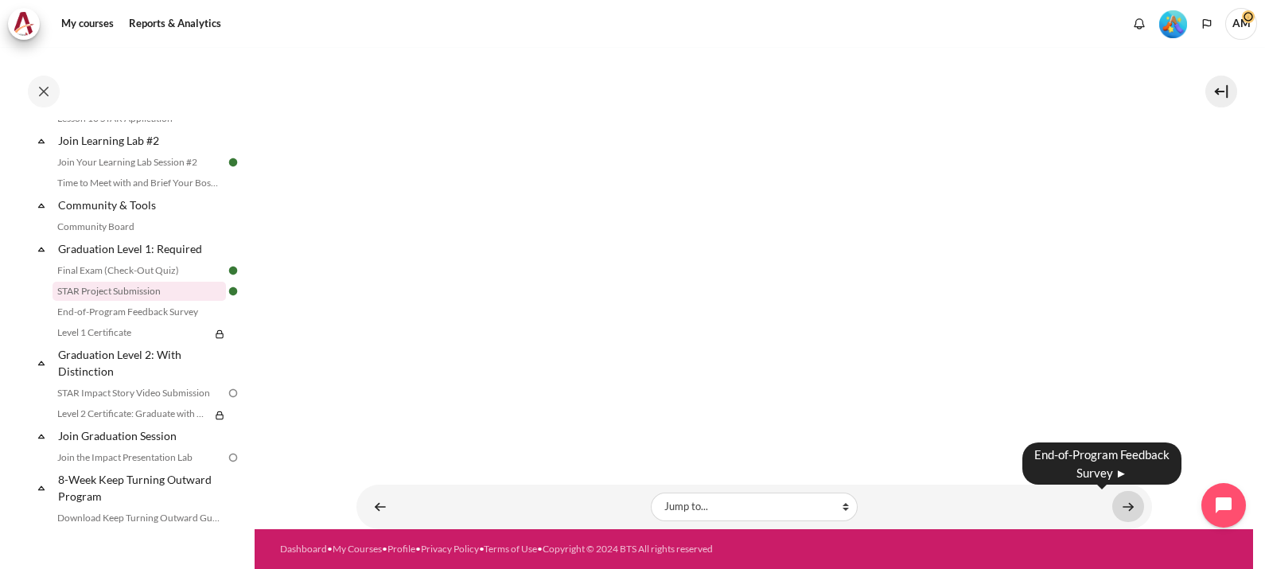
click at [1117, 504] on link "Content" at bounding box center [1128, 506] width 32 height 31
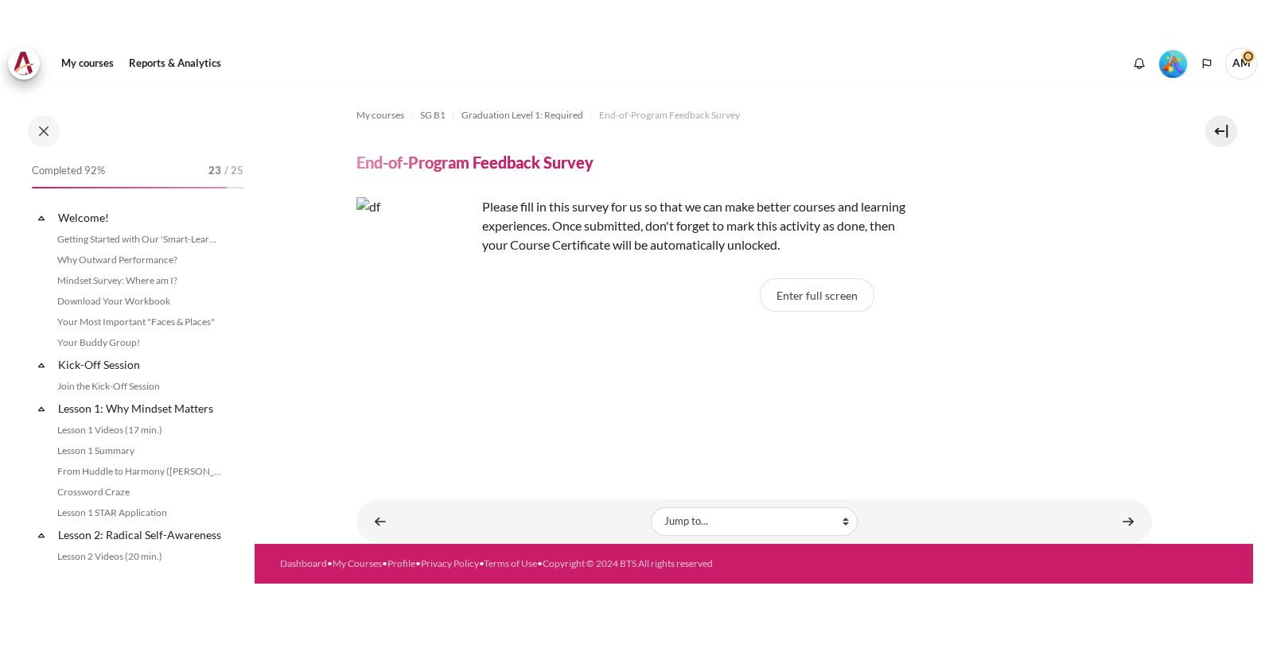
scroll to position [1629, 0]
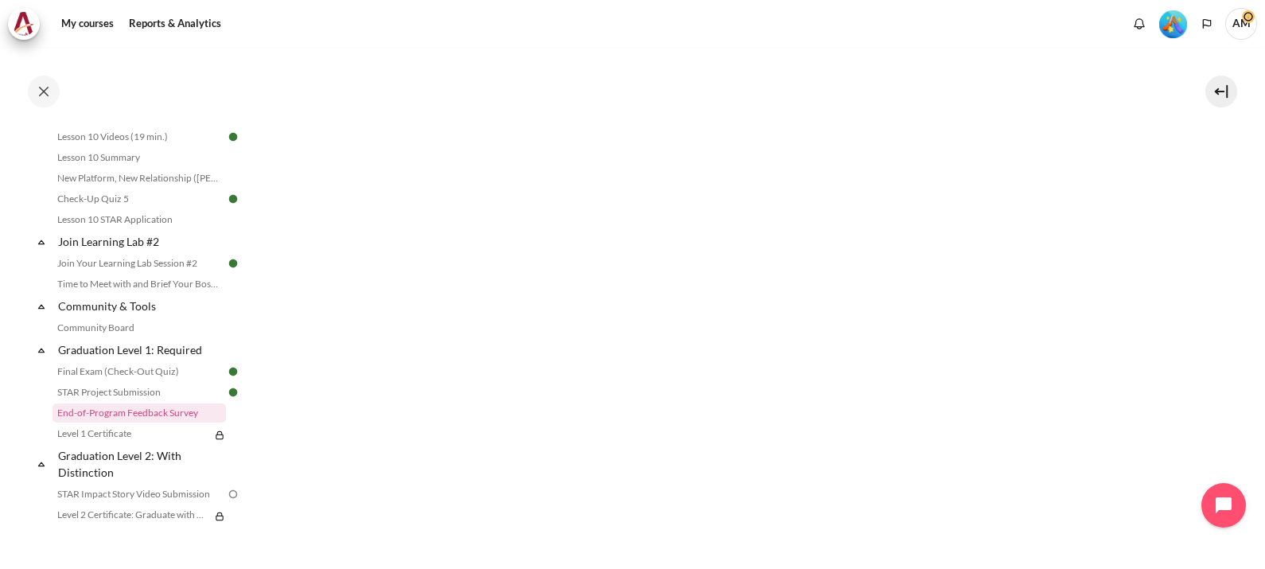
scroll to position [243, 0]
